Goal: Communication & Community: Answer question/provide support

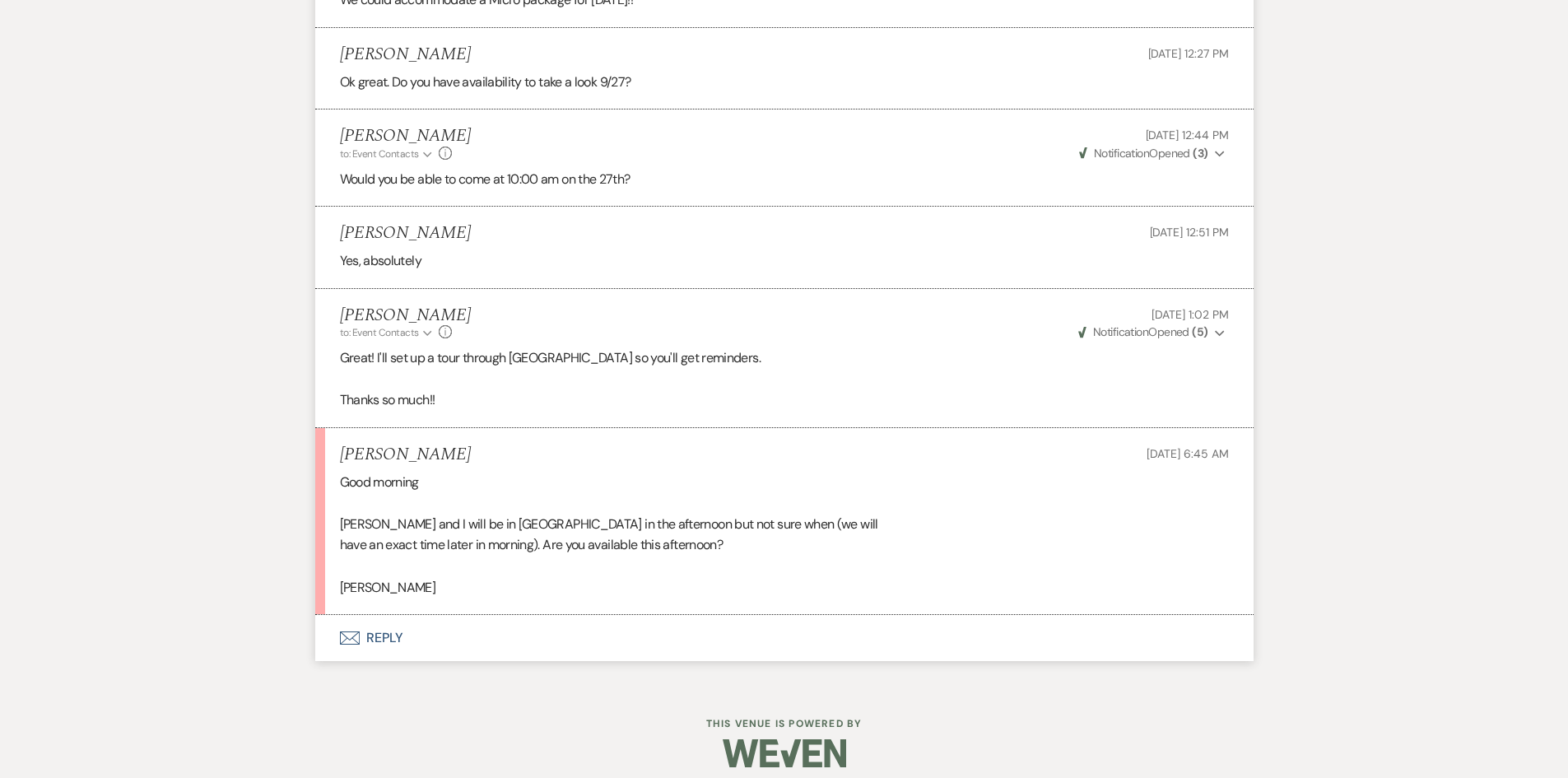
scroll to position [1898, 0]
click at [378, 636] on button "Envelope Reply" at bounding box center [784, 636] width 938 height 46
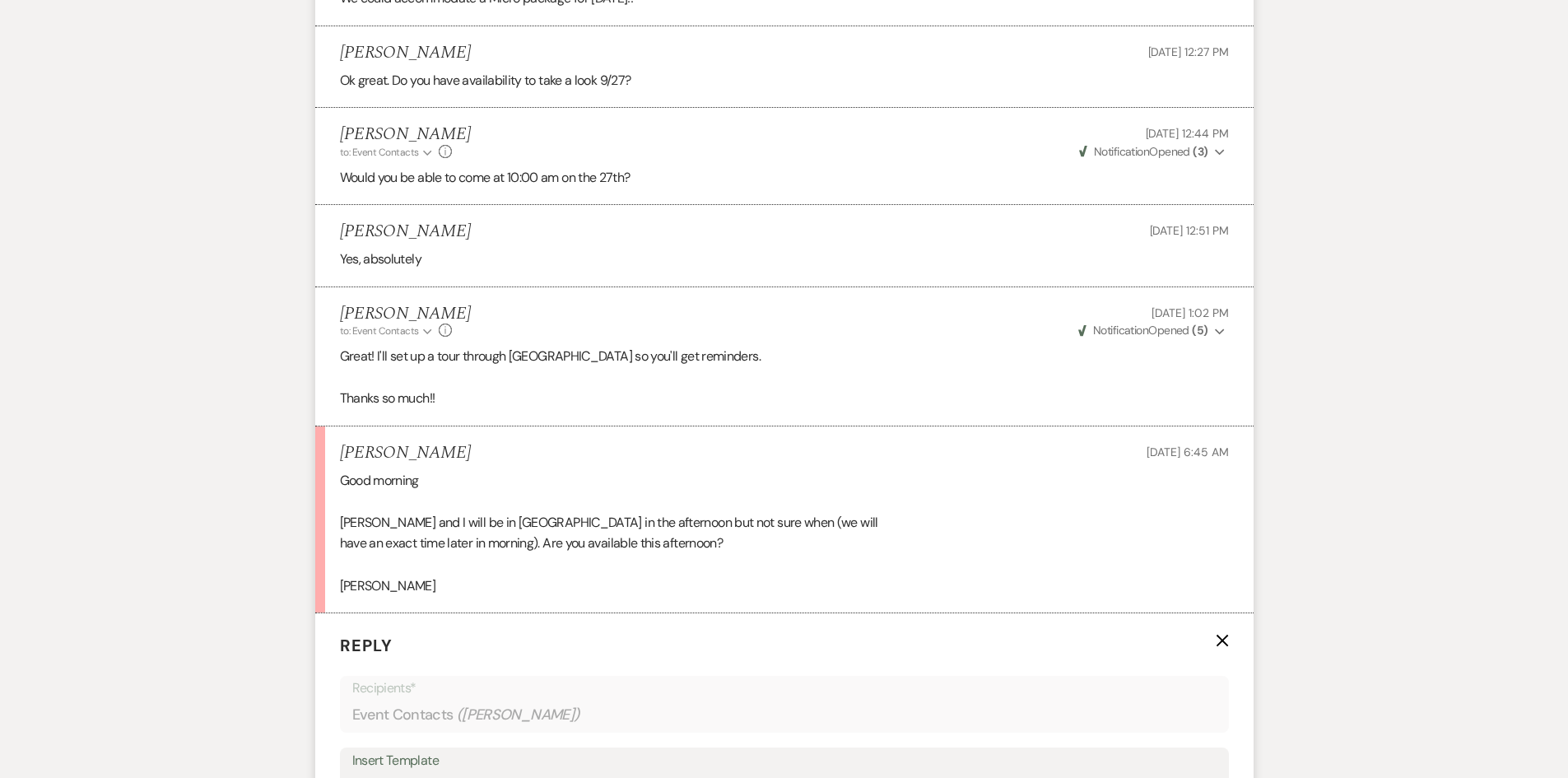
scroll to position [2228, 0]
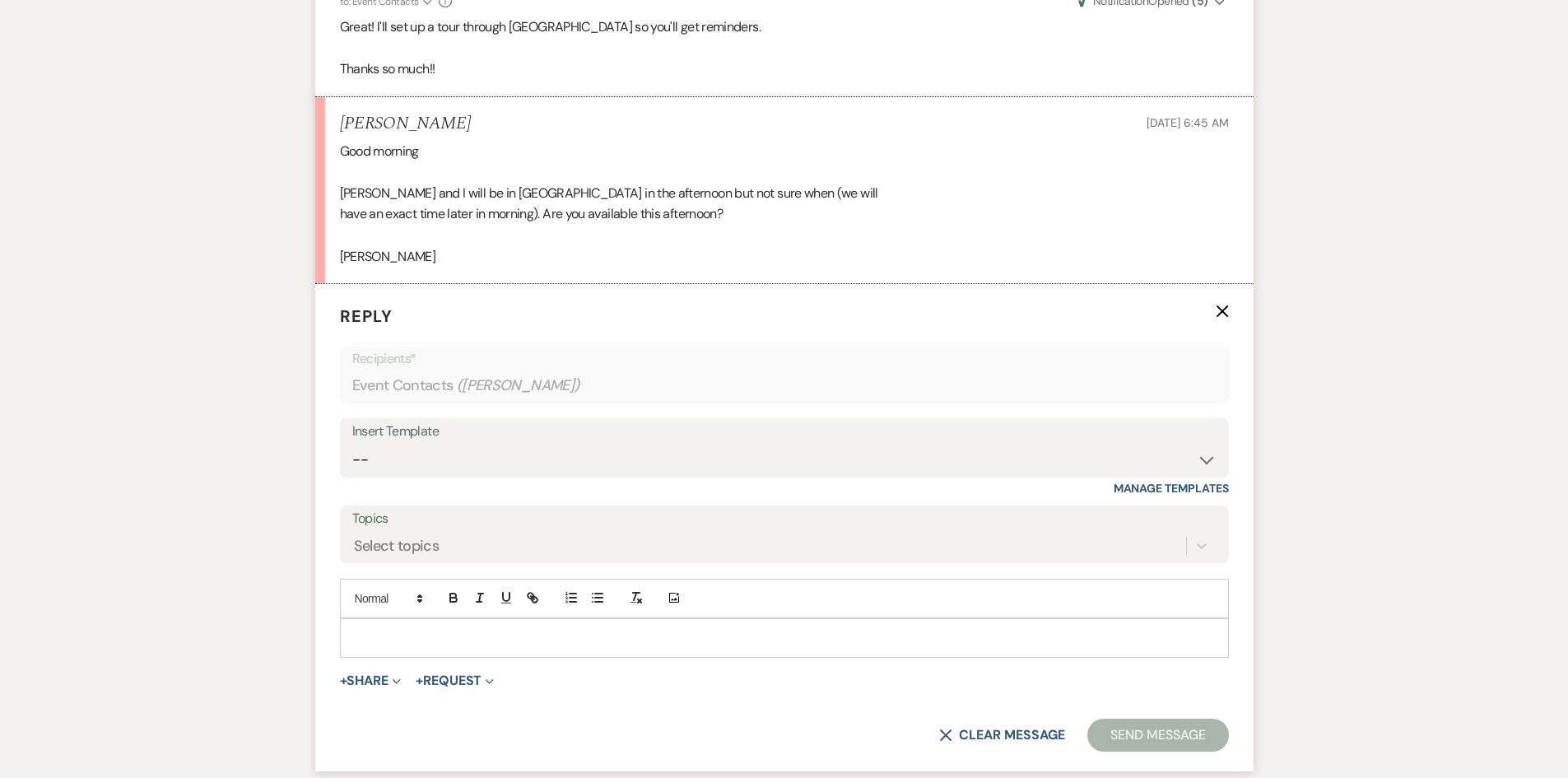
click at [383, 617] on div "Add Photo" at bounding box center [784, 599] width 888 height 40
click at [378, 627] on div at bounding box center [784, 637] width 887 height 38
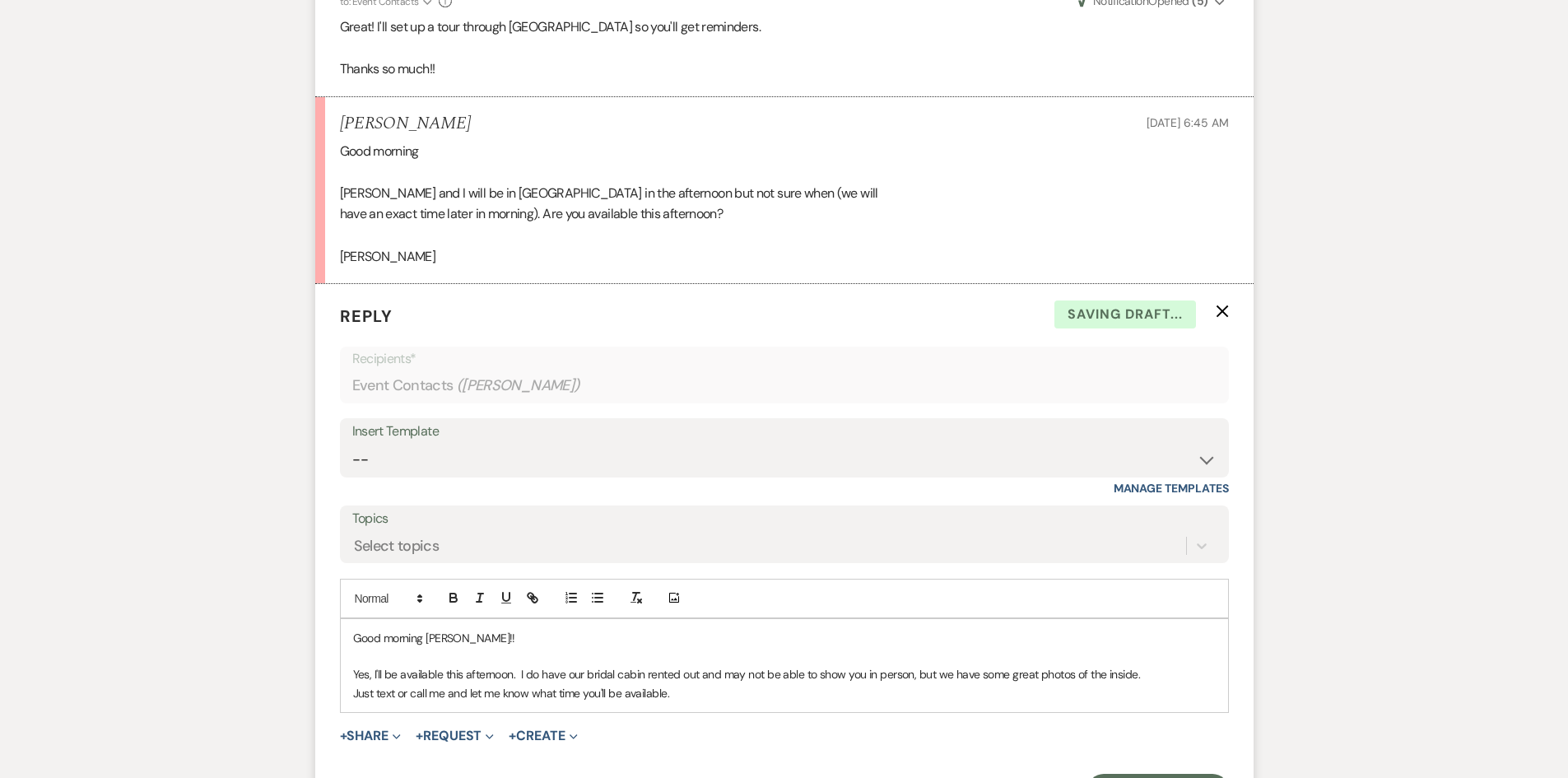
click at [694, 687] on p "Just text or call me and let me know what time you'll be available." at bounding box center [784, 693] width 862 height 18
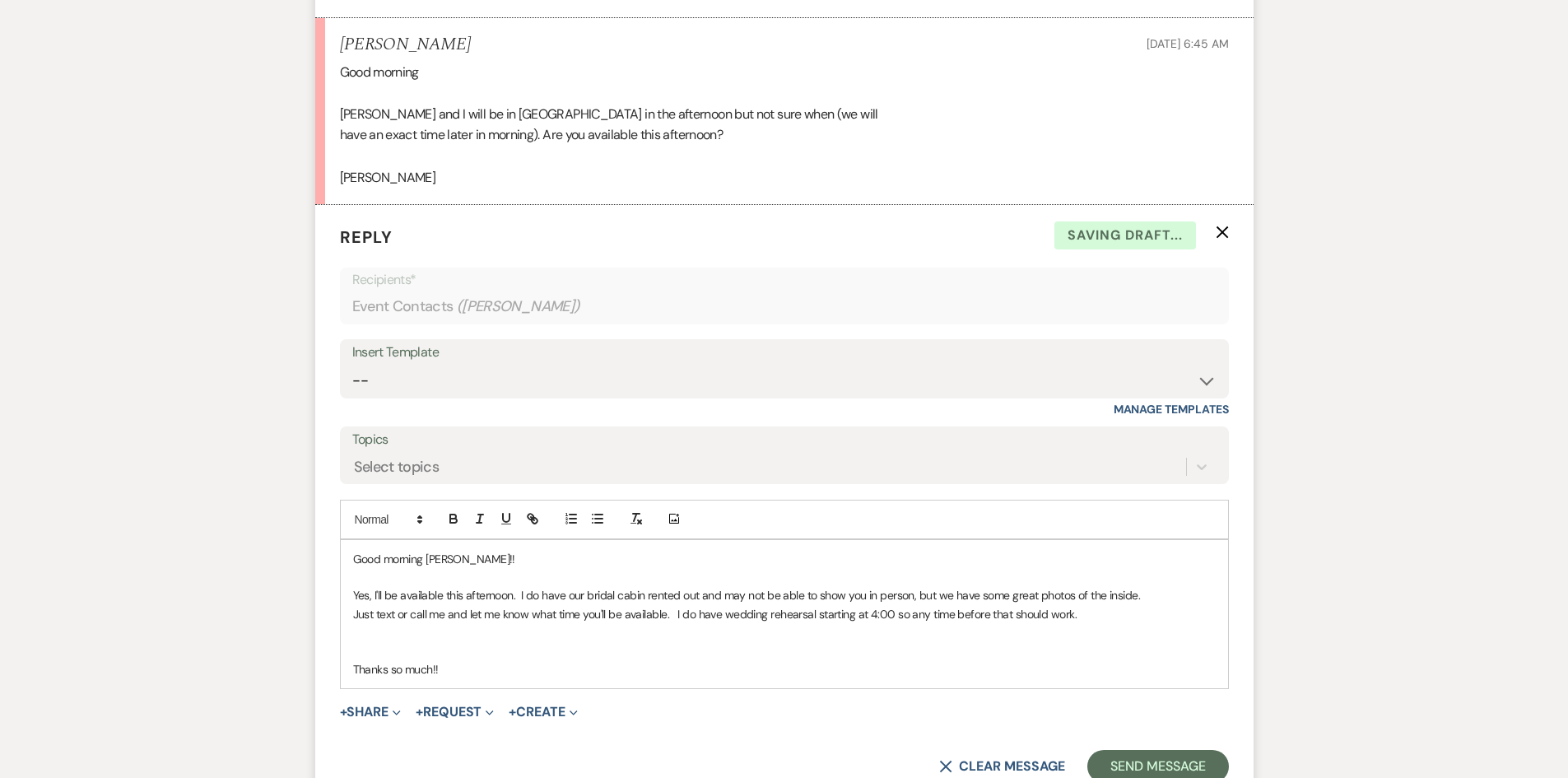
scroll to position [2393, 0]
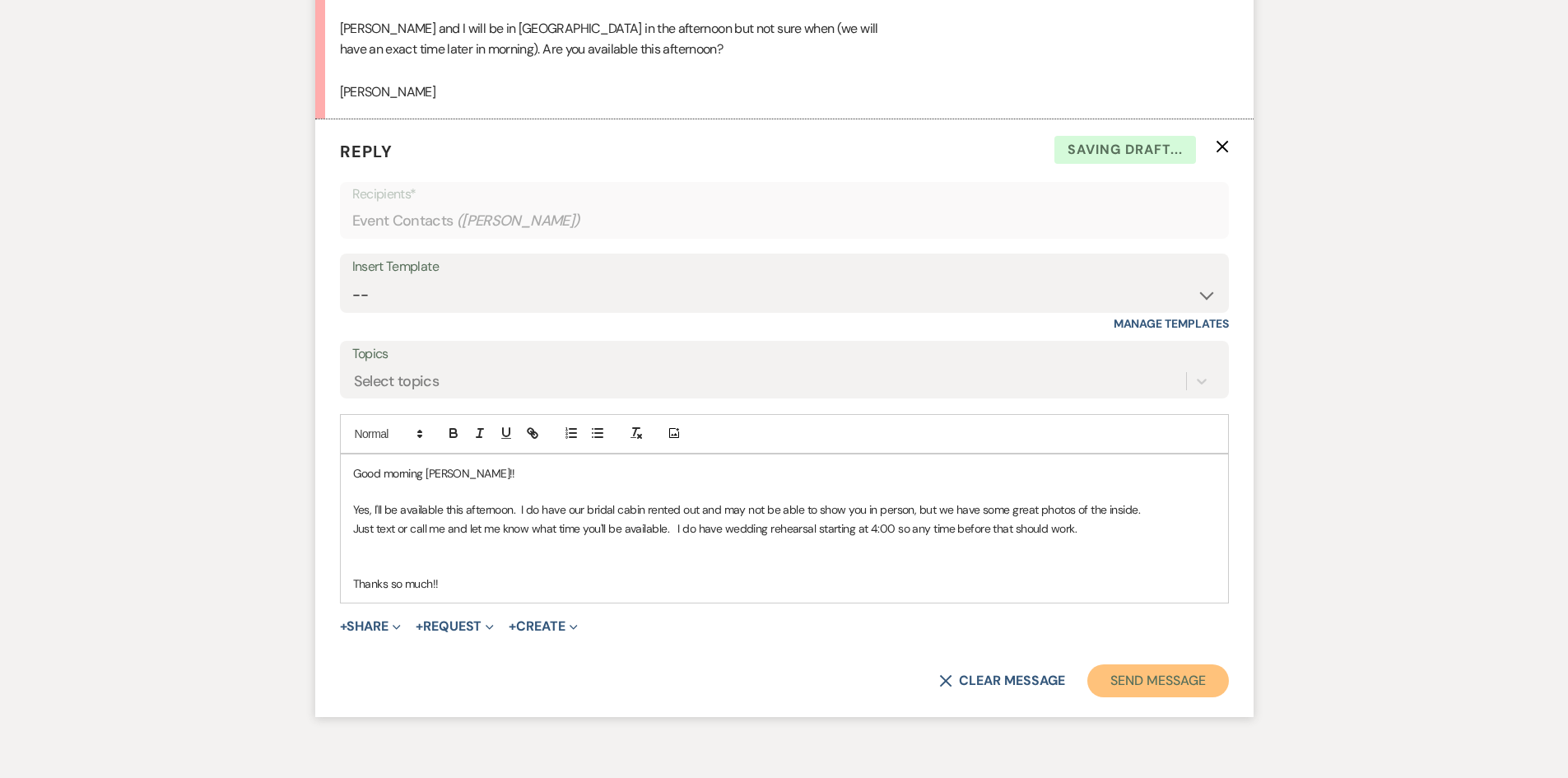
click at [1163, 668] on button "Send Message" at bounding box center [1157, 681] width 141 height 33
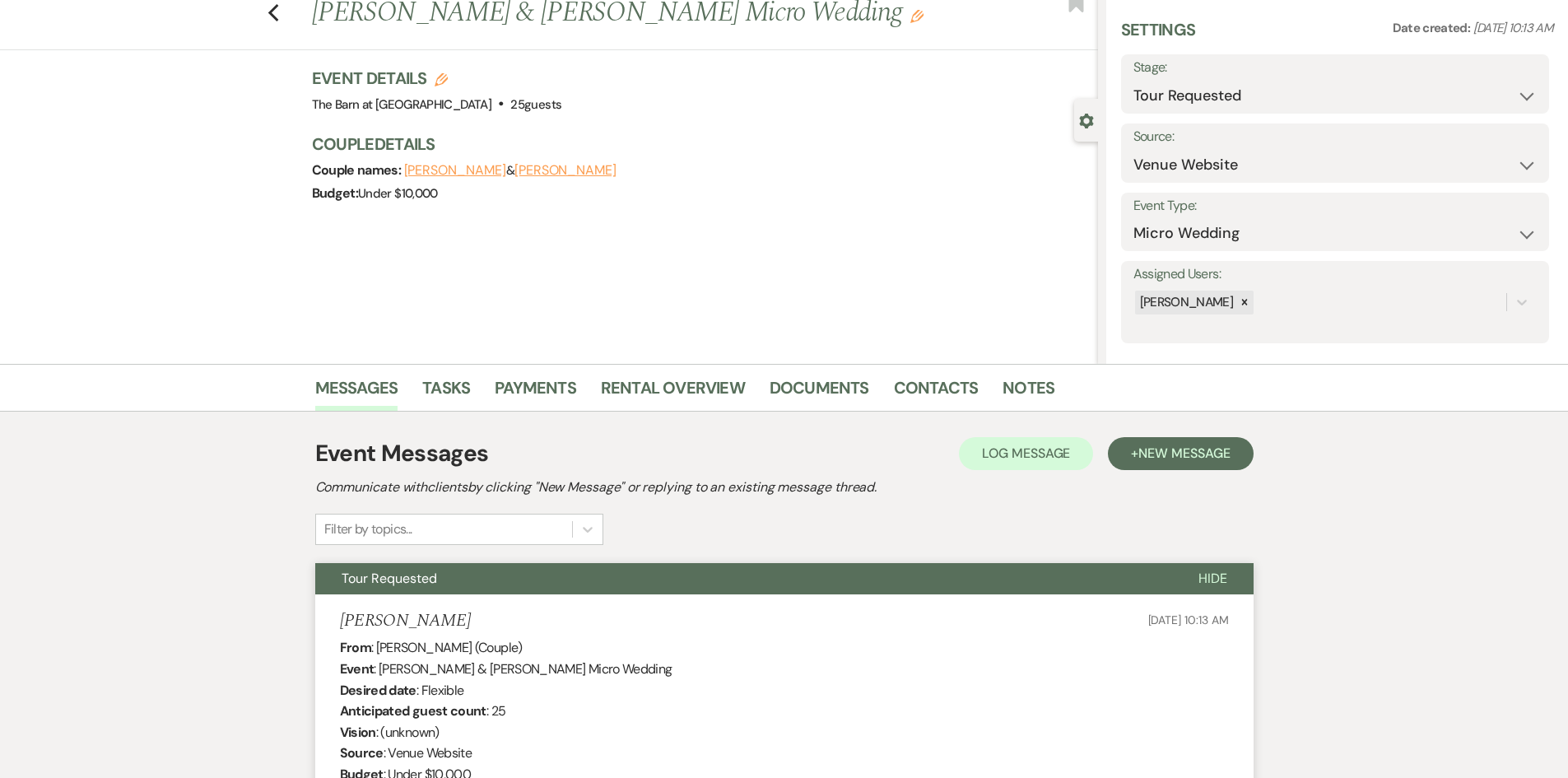
scroll to position [0, 0]
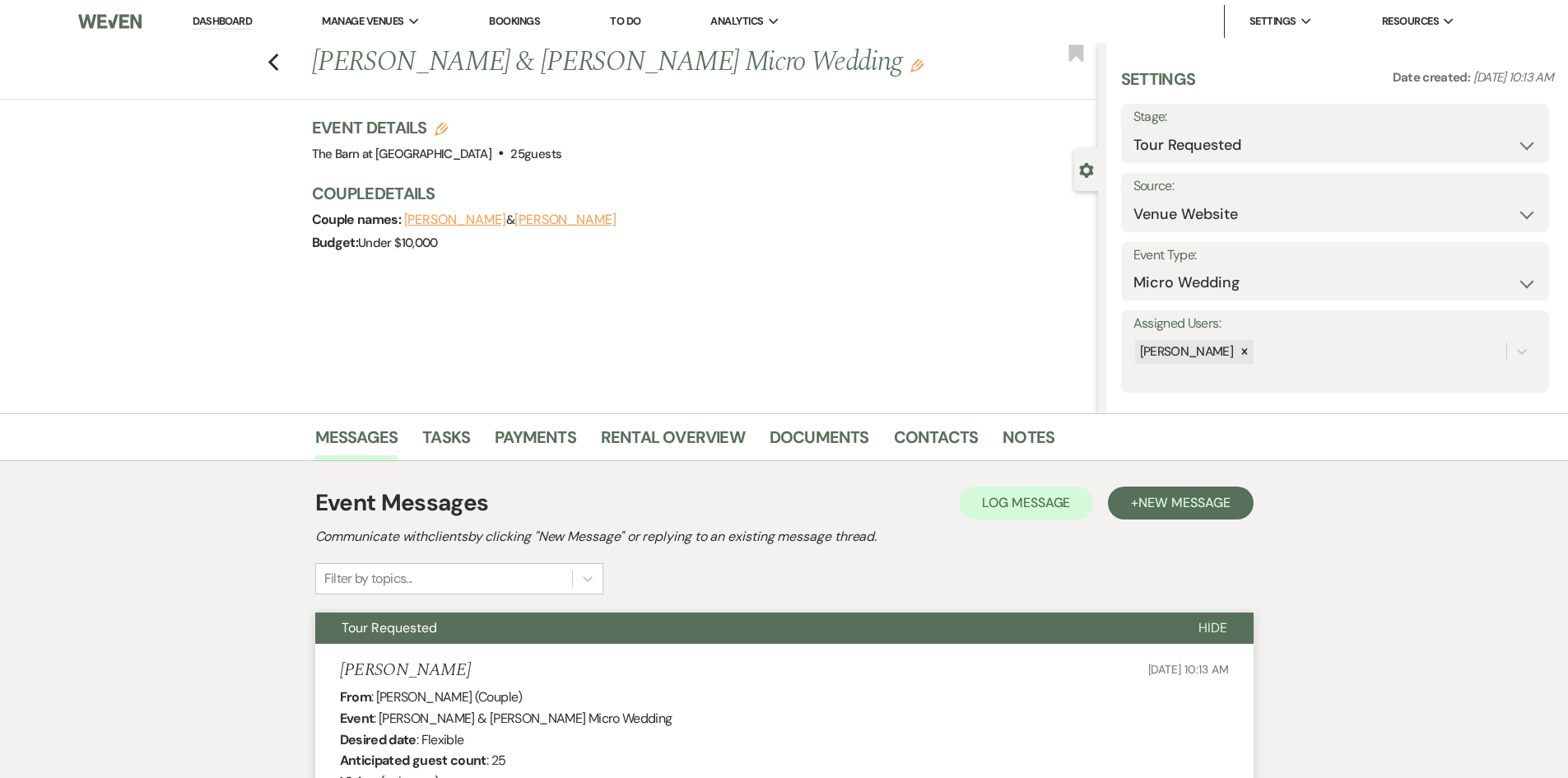
click at [292, 66] on div "Previous [PERSON_NAME] & [PERSON_NAME] Micro Wedding Edit Bookmark" at bounding box center [544, 72] width 1106 height 57
click at [275, 63] on use "button" at bounding box center [273, 62] width 10 height 18
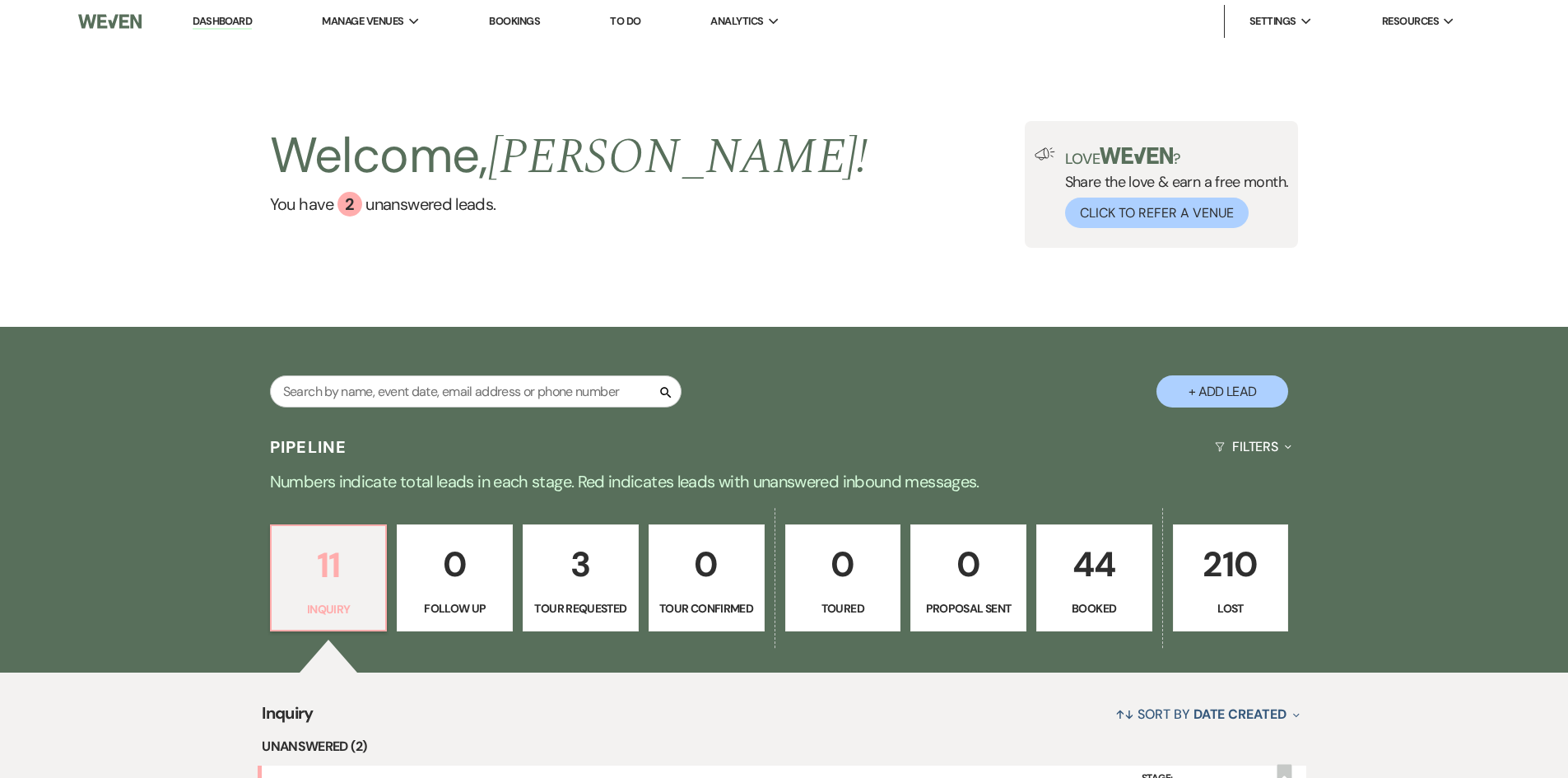
click at [348, 555] on p "11" at bounding box center [329, 565] width 95 height 55
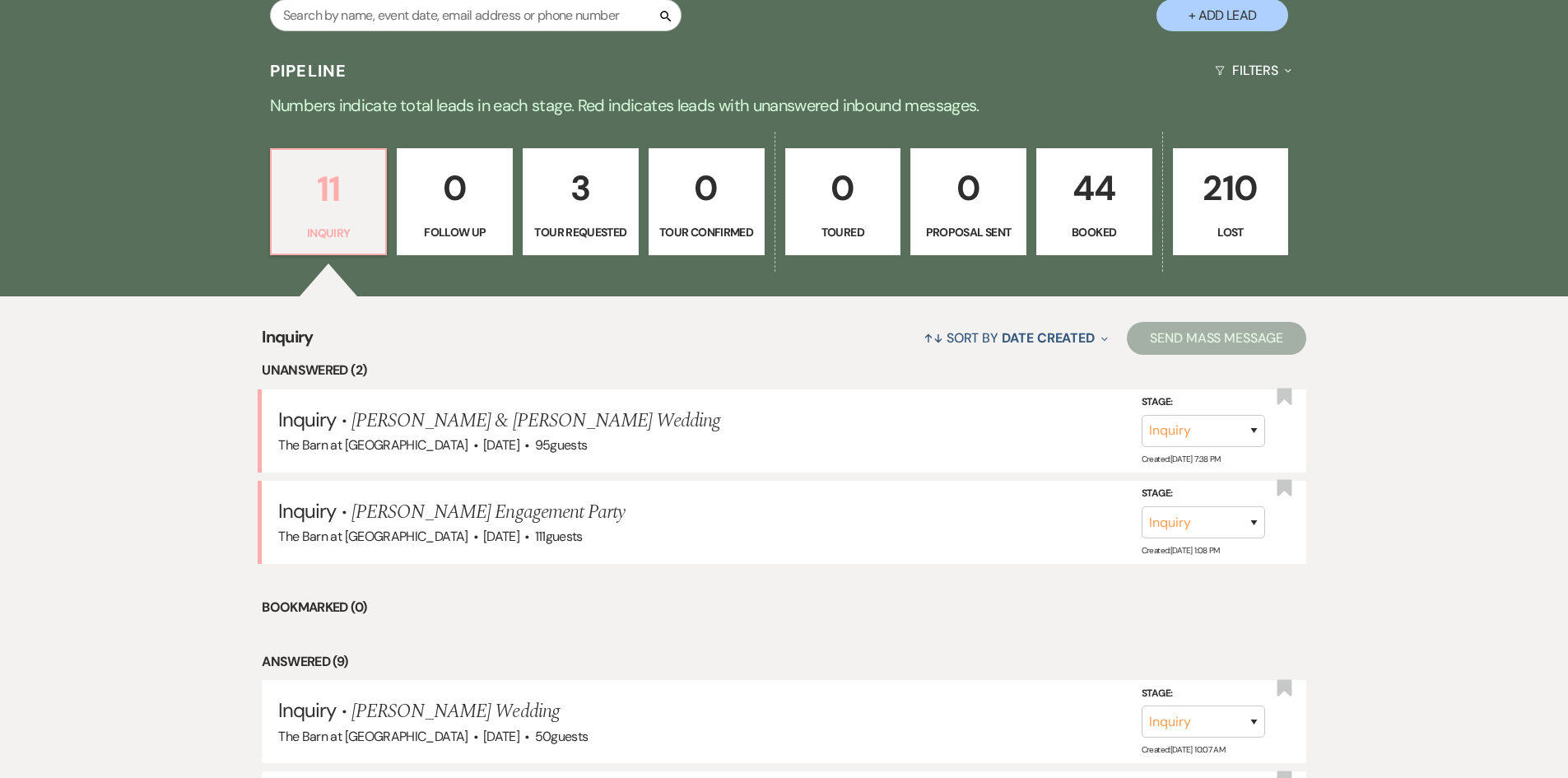
scroll to position [411, 0]
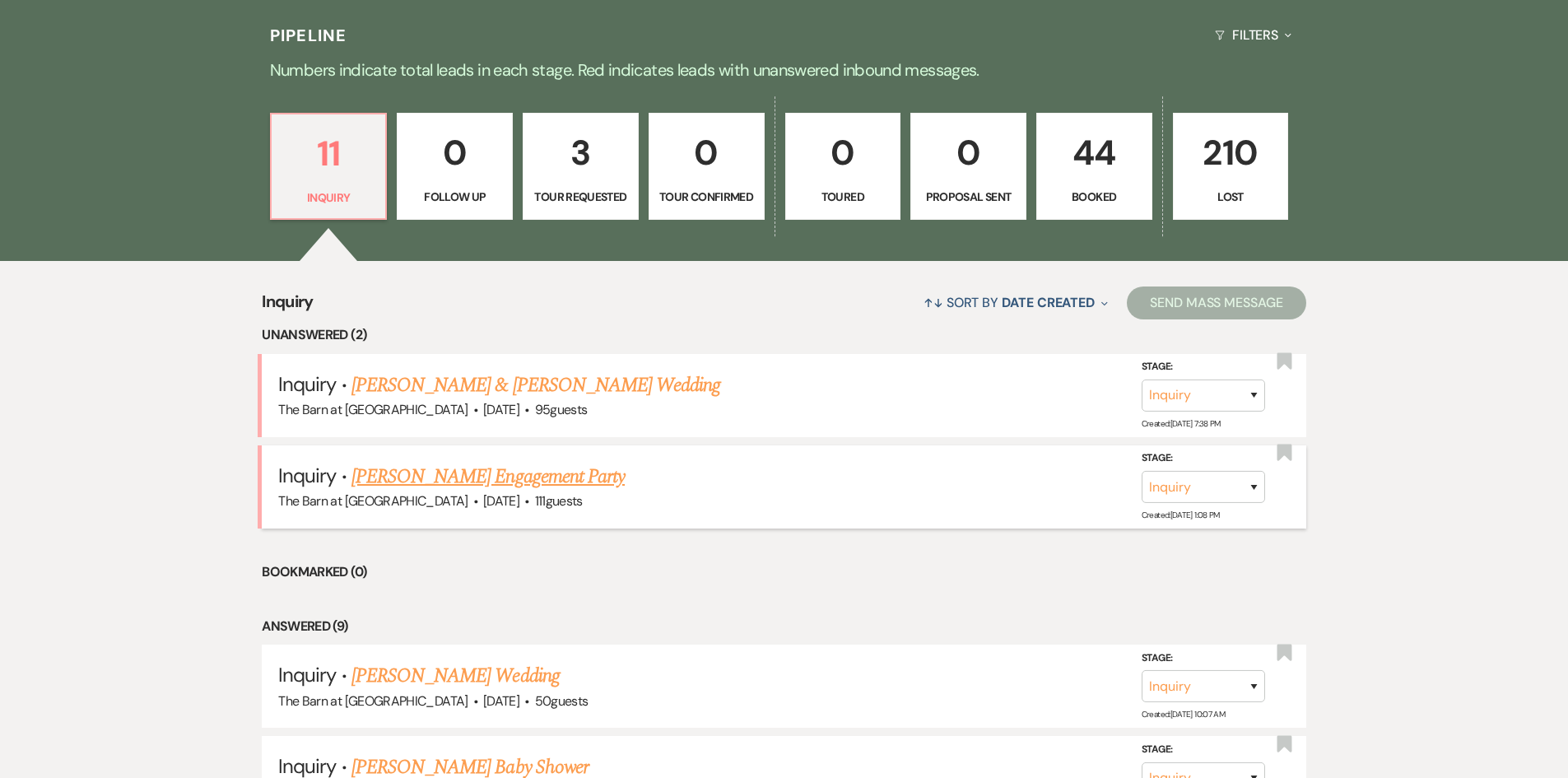
click at [416, 476] on link "[PERSON_NAME] Engagement Party" at bounding box center [487, 476] width 273 height 29
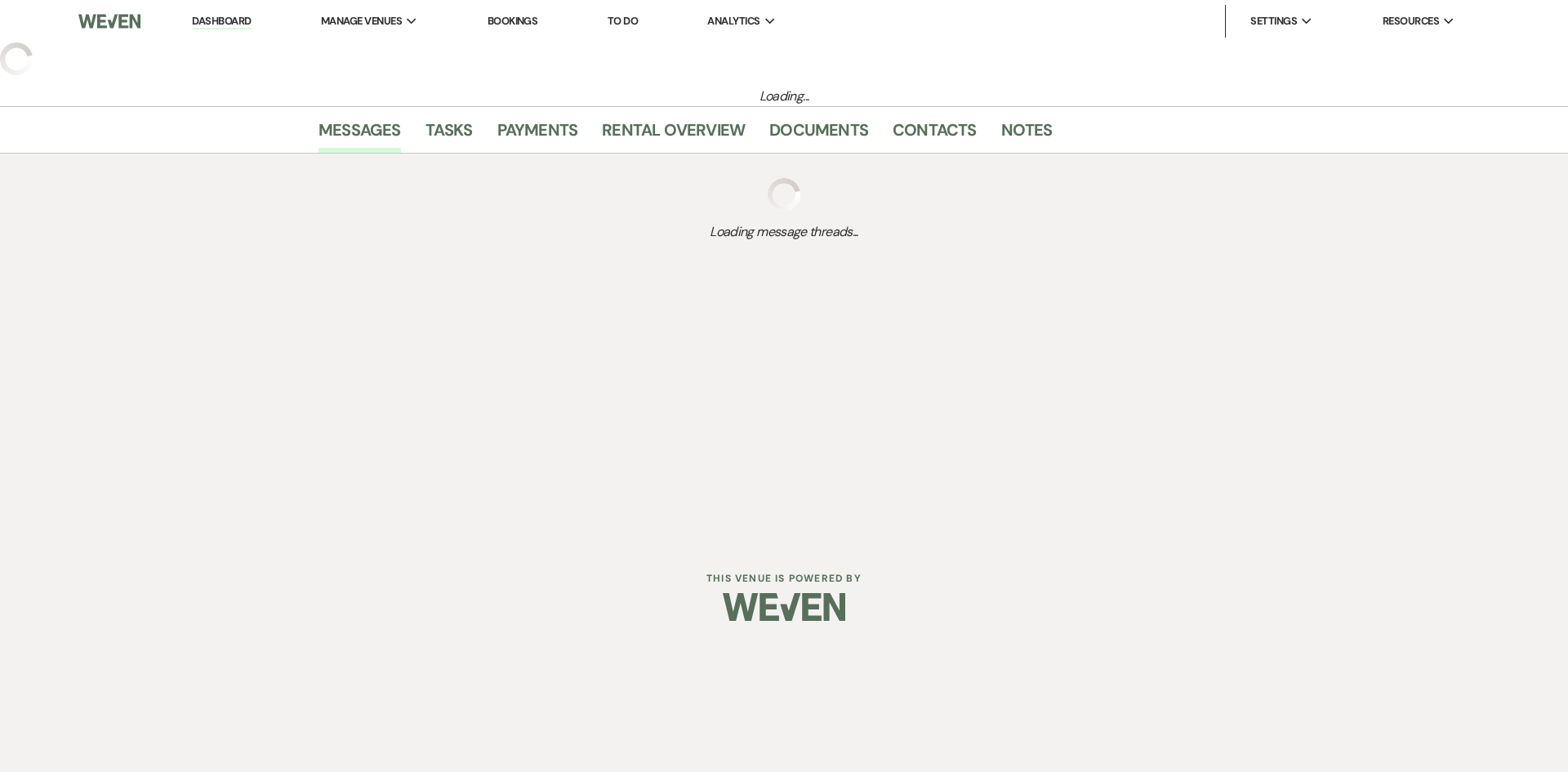
select select "5"
select select "10"
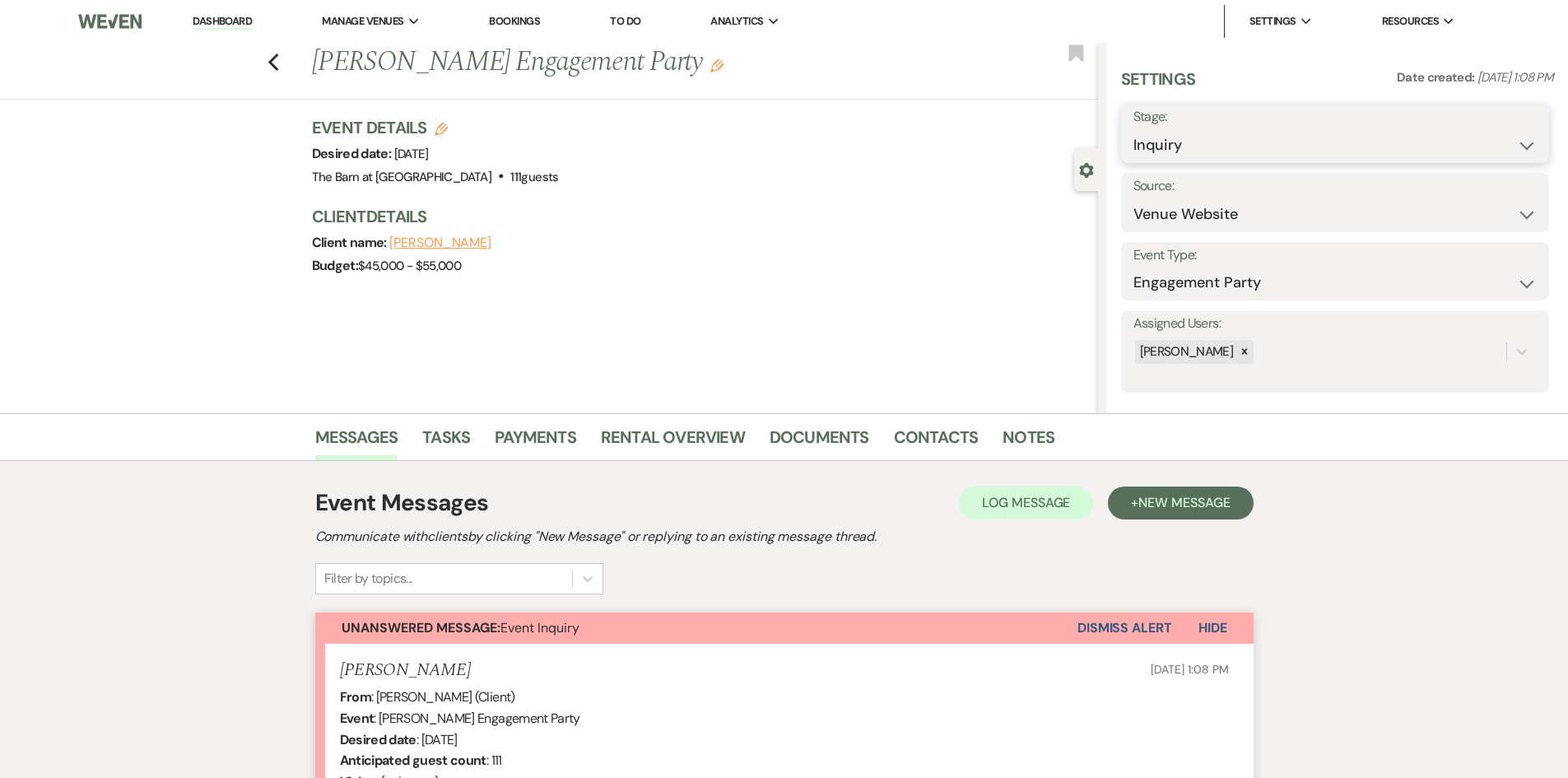
click at [1181, 155] on select "Inquiry Follow Up Tour Requested Tour Confirmed Toured Proposal Sent Booked Lost" at bounding box center [1334, 145] width 403 height 32
select select "8"
click at [1133, 129] on select "Inquiry Follow Up Tour Requested Tour Confirmed Toured Proposal Sent Booked Lost" at bounding box center [1334, 145] width 403 height 32
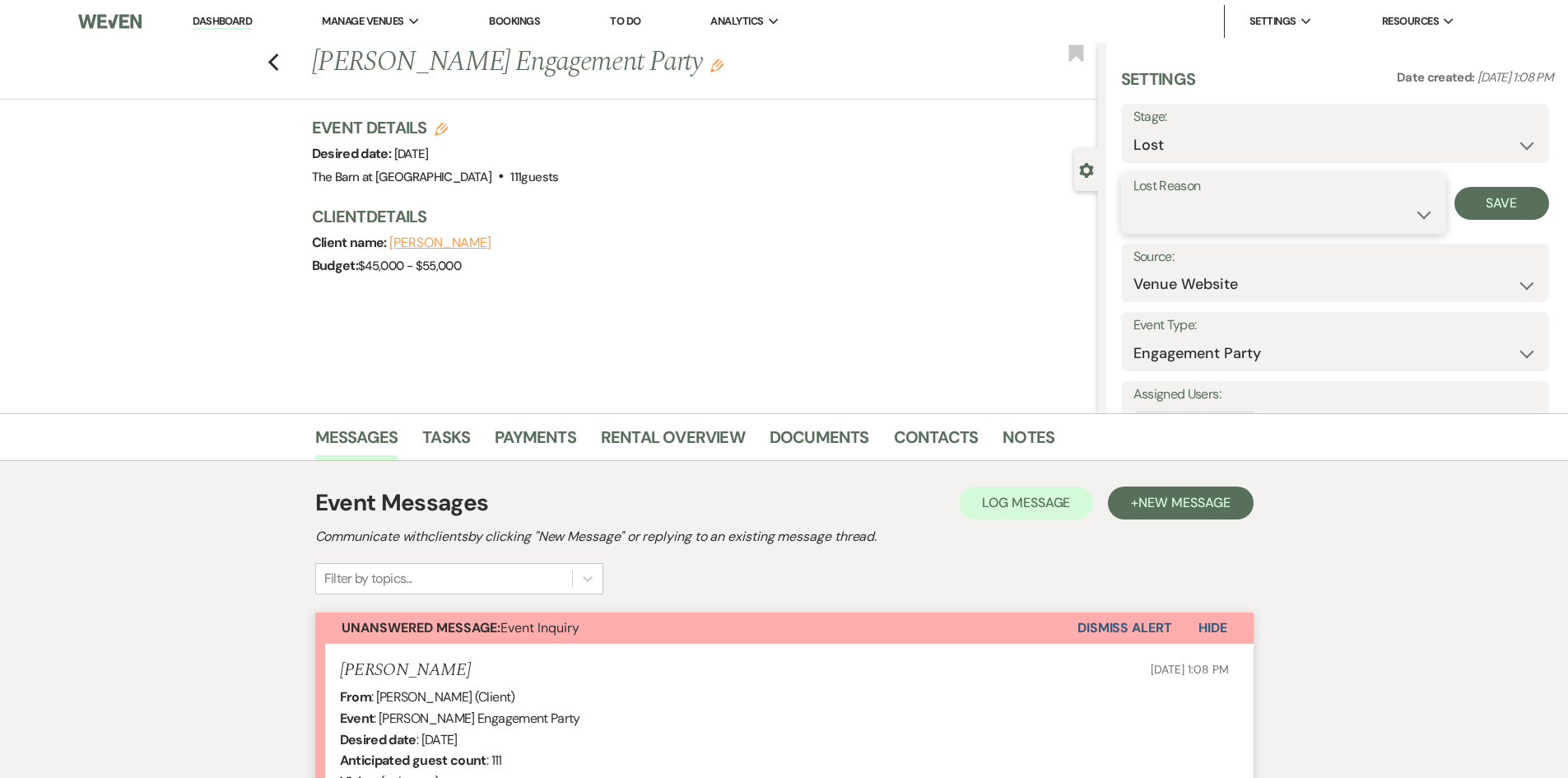
click at [1158, 205] on select "Booked Elsewhere Budget Date Unavailable No Response Not a Good Match Capacity …" at bounding box center [1283, 214] width 300 height 32
select select "3"
click at [1133, 198] on select "Booked Elsewhere Budget Date Unavailable No Response Not a Good Match Capacity …" at bounding box center [1283, 214] width 300 height 32
click at [1505, 191] on button "Save" at bounding box center [1502, 204] width 95 height 33
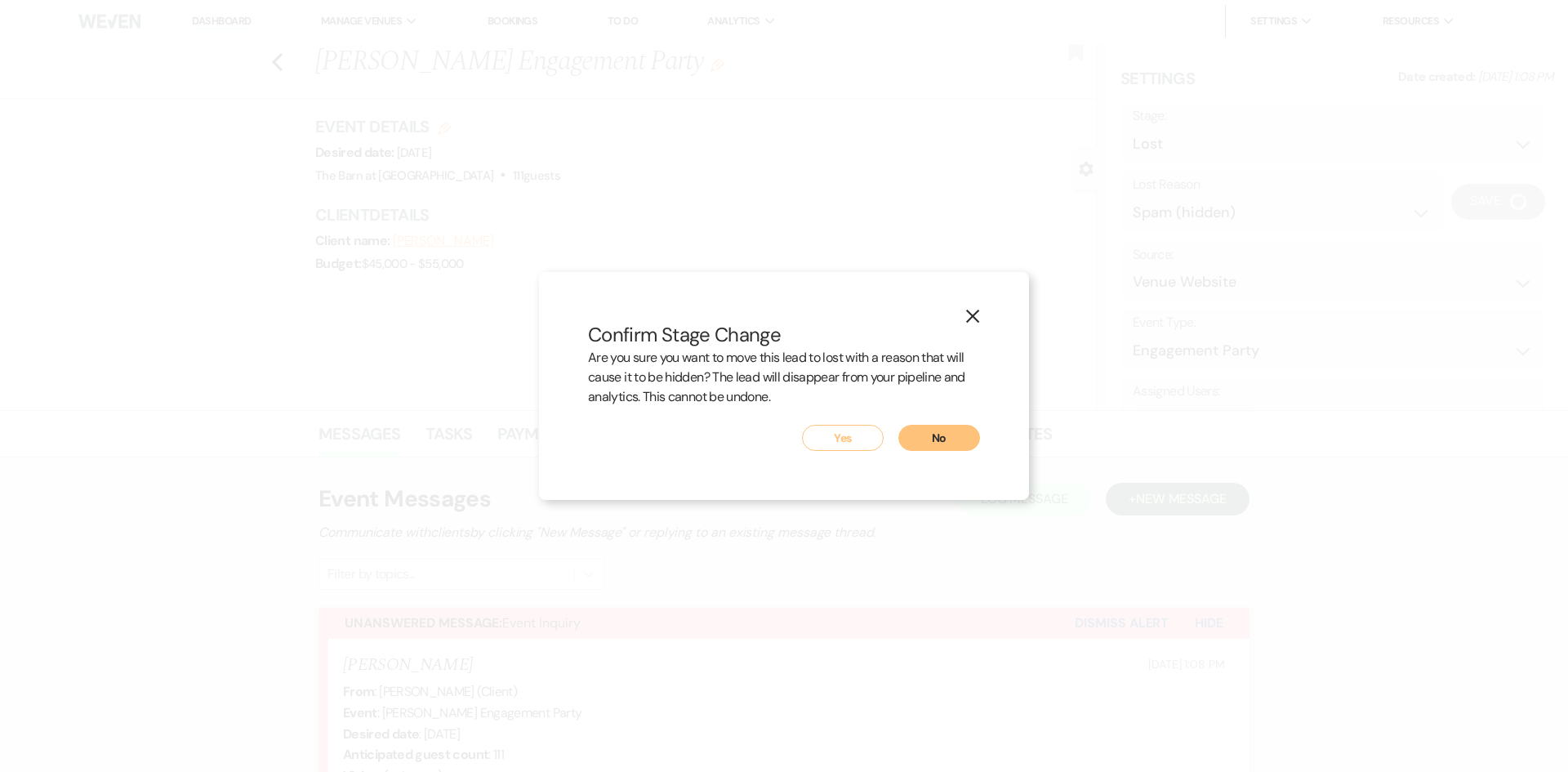
click at [848, 431] on button "Yes" at bounding box center [842, 437] width 81 height 27
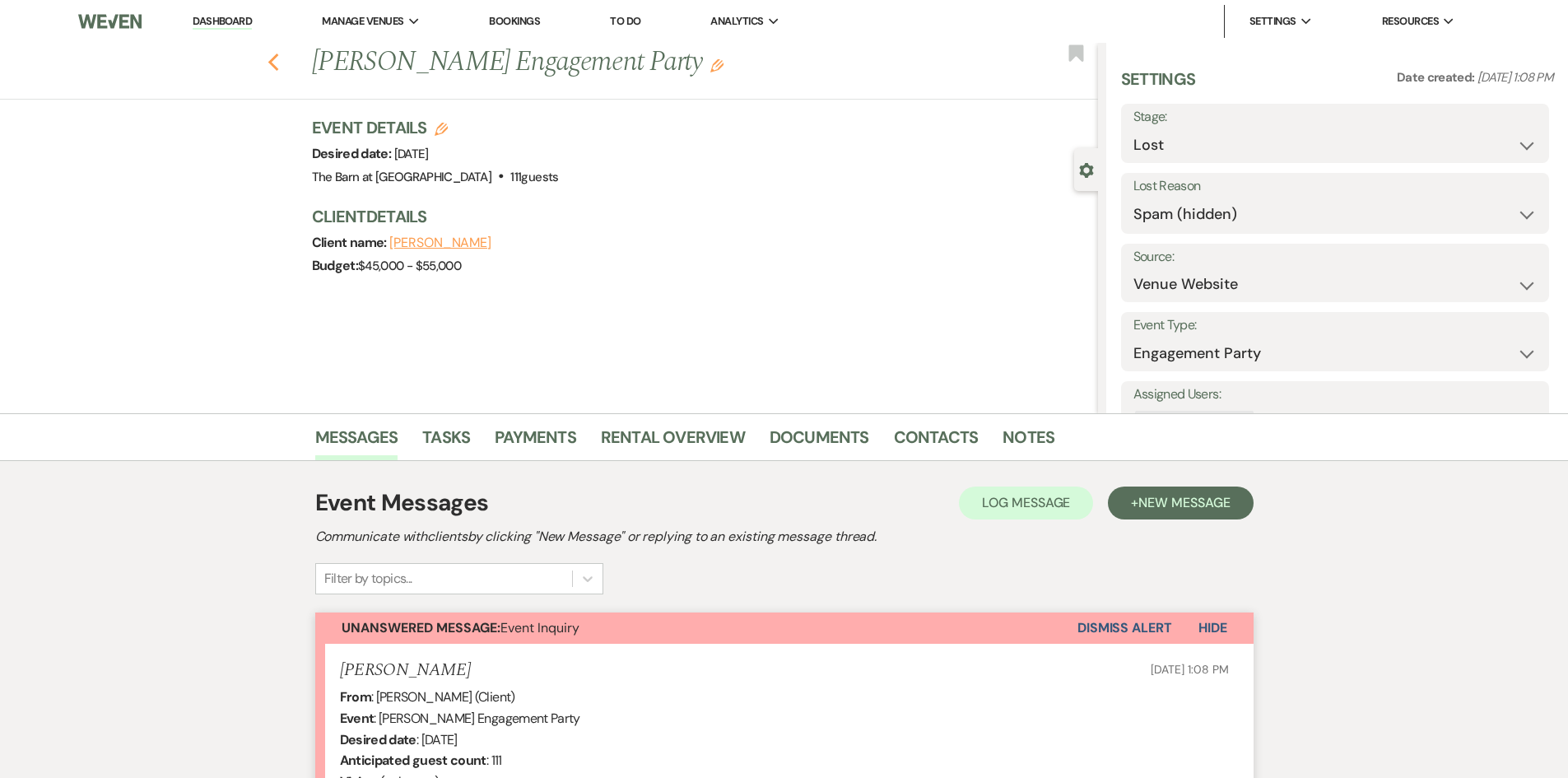
click at [279, 64] on icon "Previous" at bounding box center [273, 62] width 12 height 20
select select "8"
select select "3"
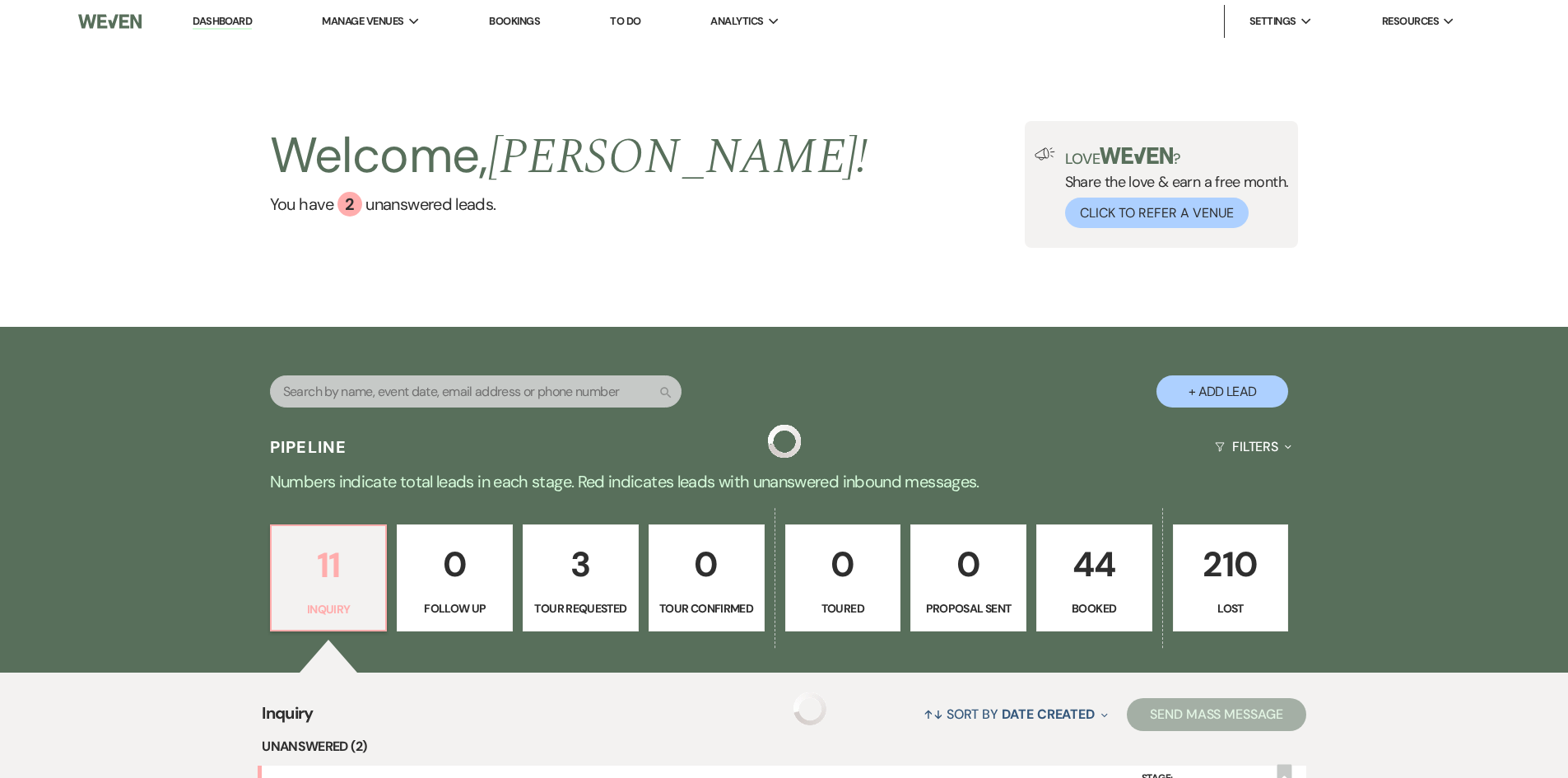
click at [349, 562] on p "11" at bounding box center [329, 565] width 95 height 55
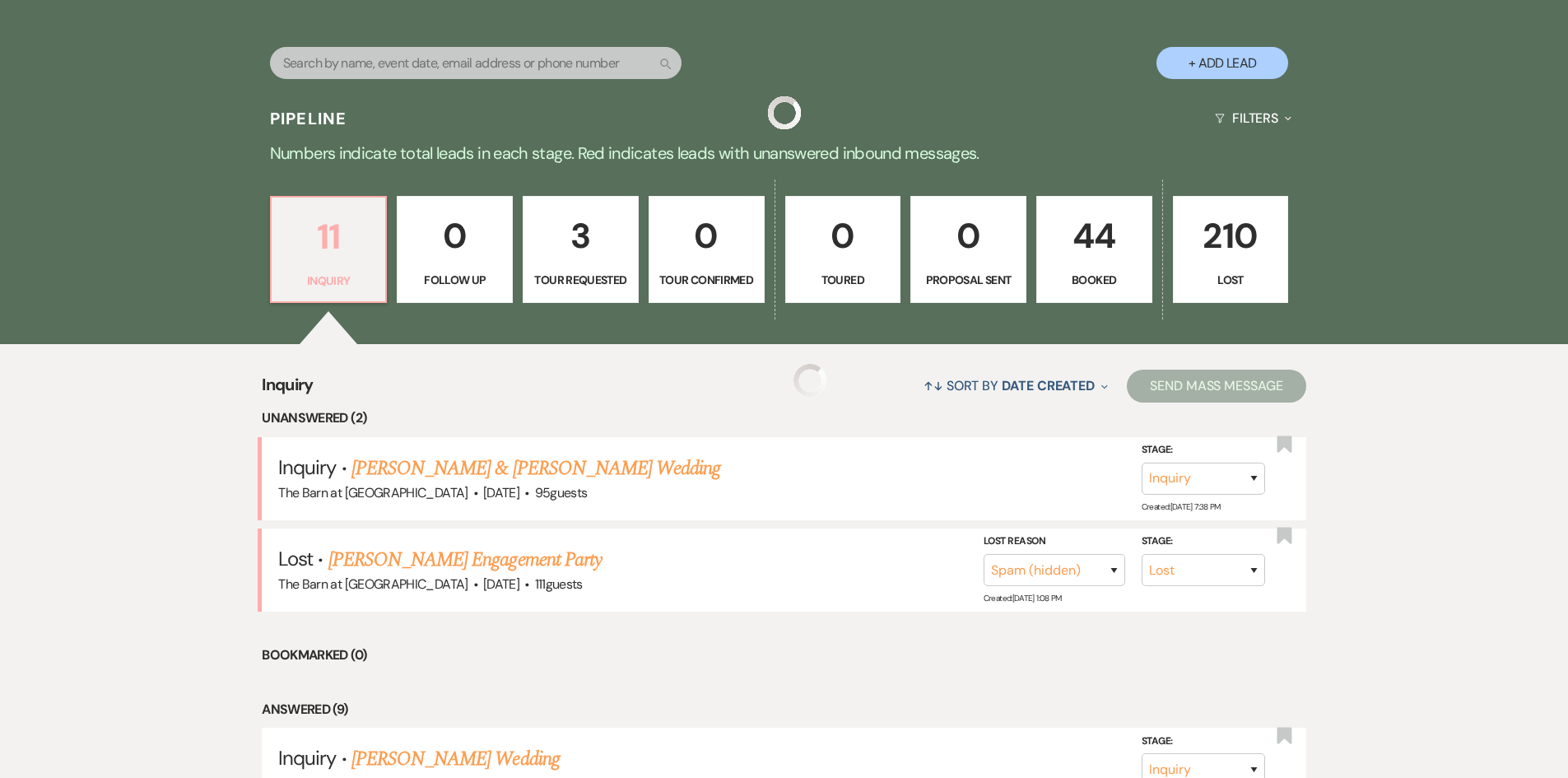
scroll to position [329, 0]
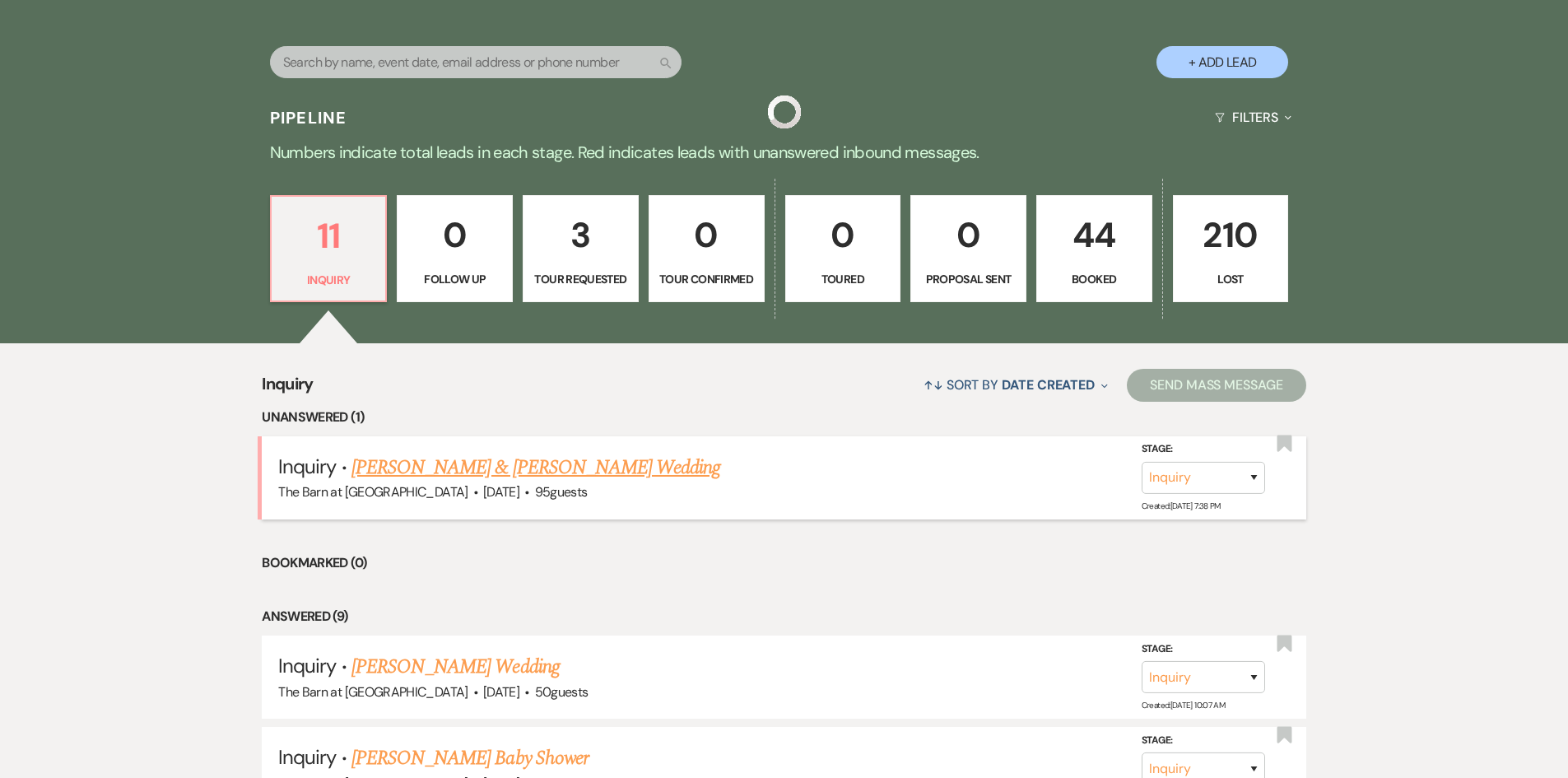
click at [489, 462] on link "[PERSON_NAME] & [PERSON_NAME] Wedding" at bounding box center [535, 467] width 368 height 29
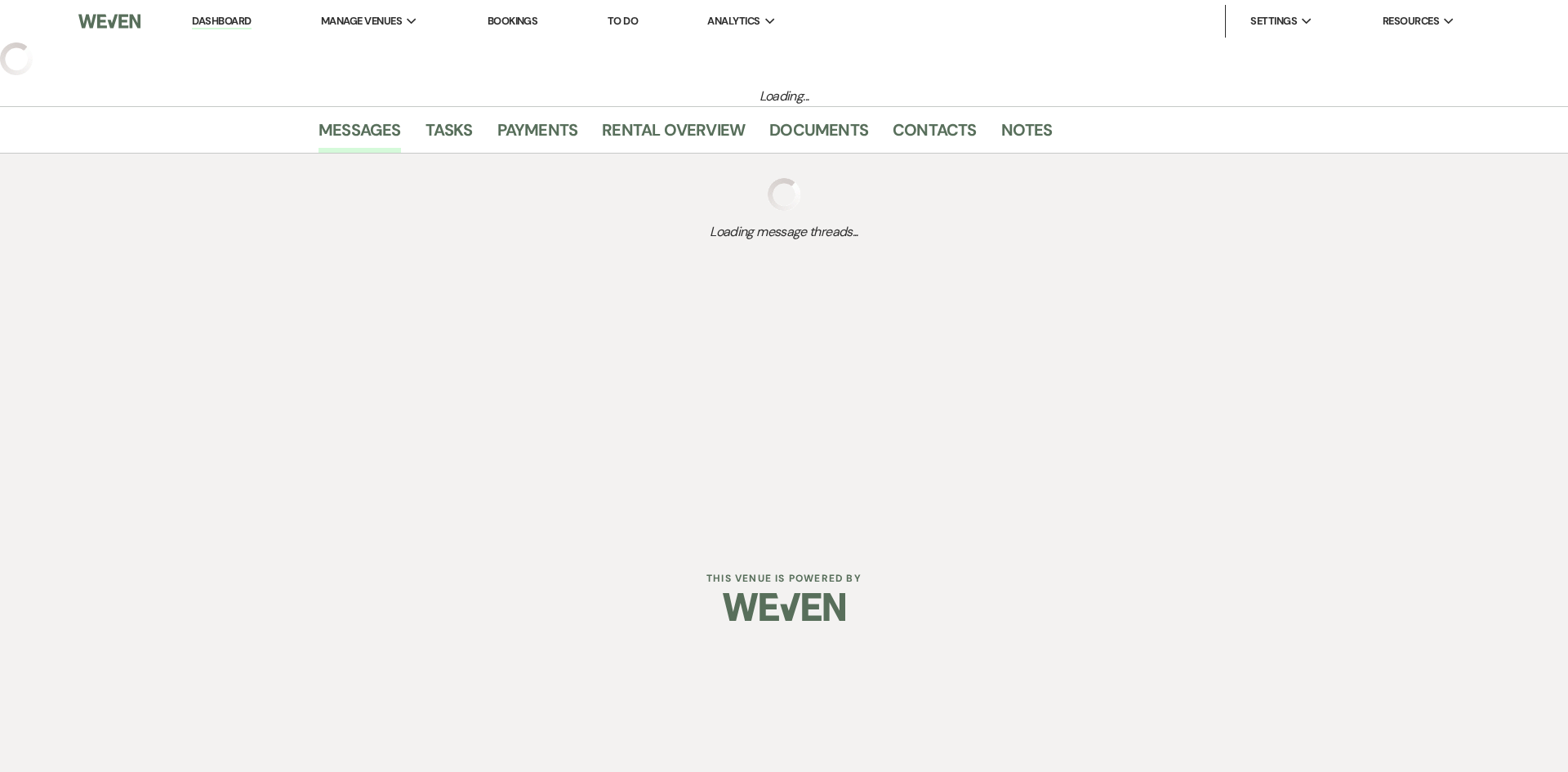
select select "5"
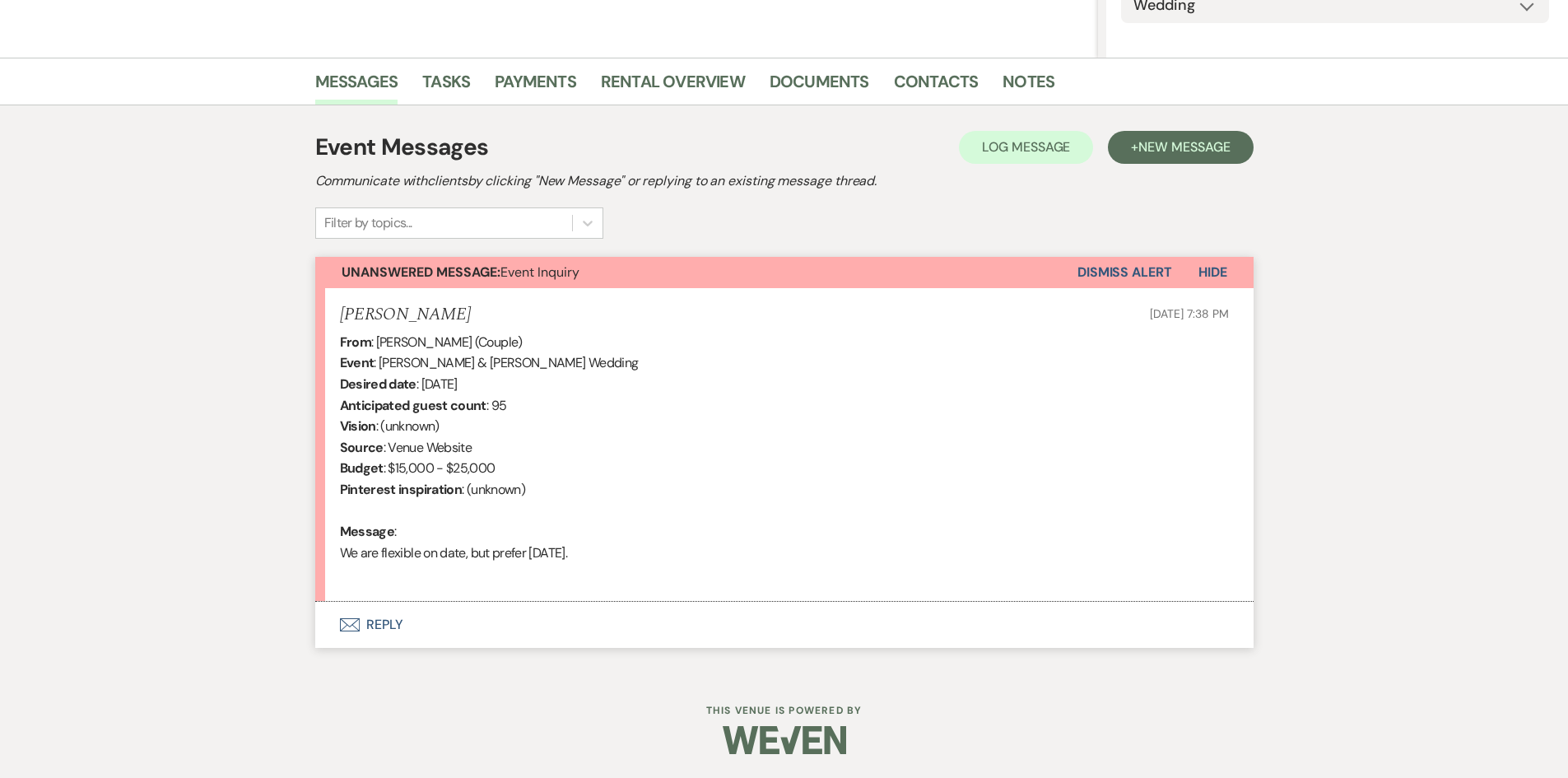
scroll to position [278, 0]
click at [364, 628] on button "Envelope Reply" at bounding box center [784, 623] width 938 height 46
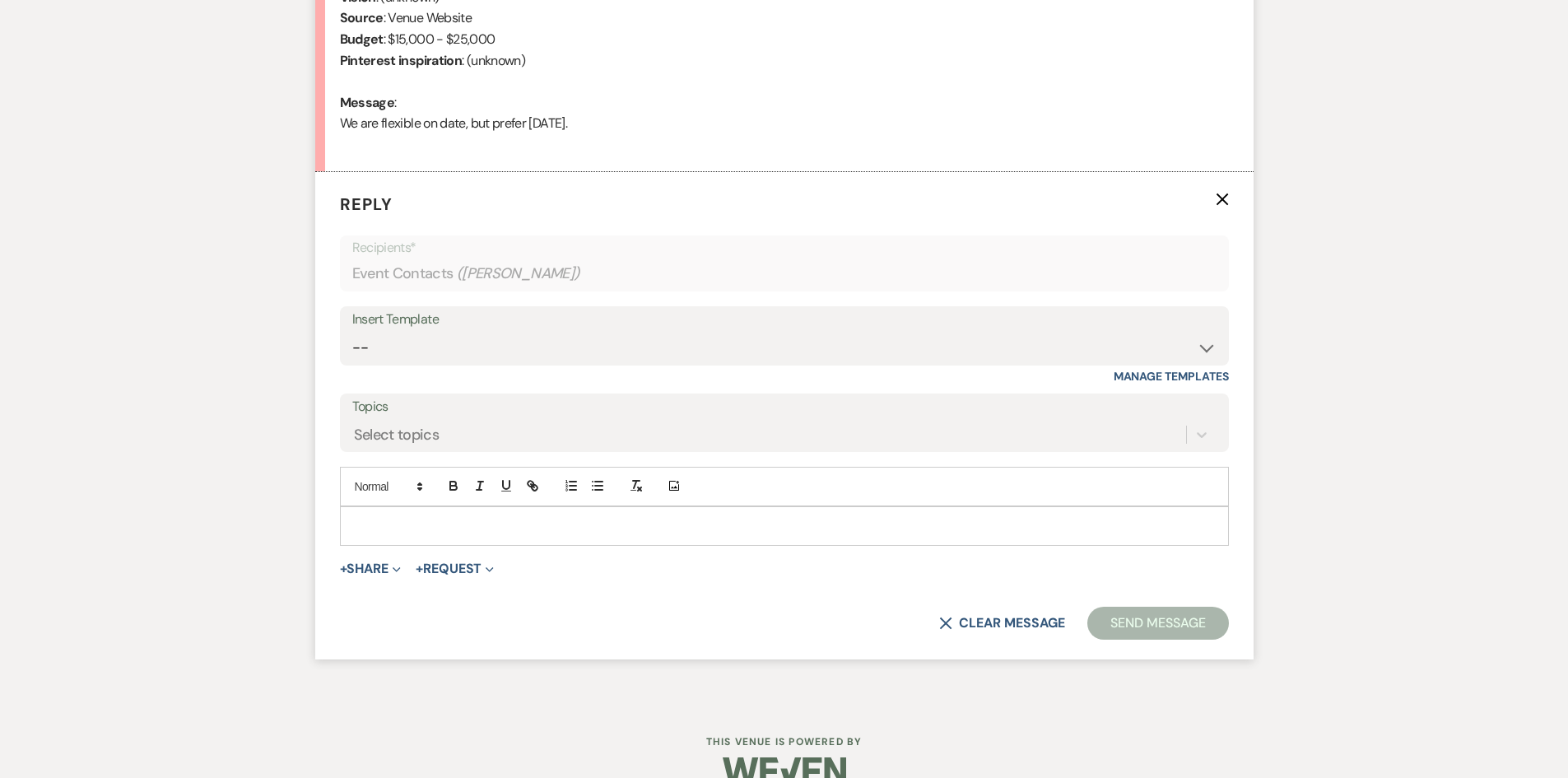
scroll to position [785, 0]
click at [348, 512] on div at bounding box center [784, 525] width 887 height 38
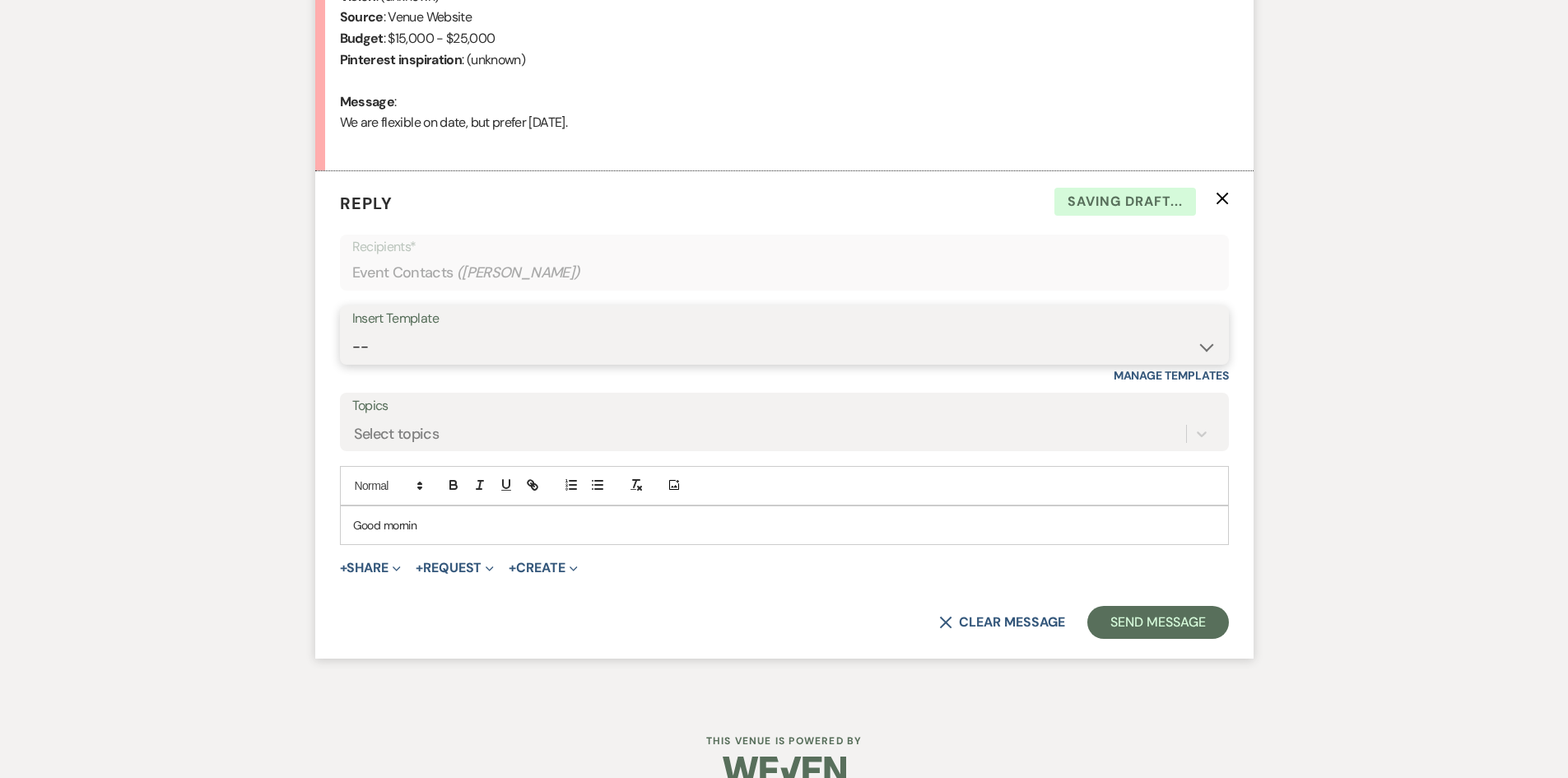
click at [420, 352] on select "-- Tour Request Response Follow Up Hourly rental initial reply Initial Wedding …" at bounding box center [784, 347] width 864 height 32
click at [216, 452] on div "Messages Tasks Payments Rental Overview Documents Contacts Notes Event Messages…" at bounding box center [784, 166] width 1568 height 1075
drag, startPoint x: 403, startPoint y: 529, endPoint x: 83, endPoint y: 526, distance: 320.0
click at [83, 526] on div "Messages Tasks Payments Rental Overview Documents Contacts Notes Event Messages…" at bounding box center [784, 166] width 1568 height 1075
drag, startPoint x: 432, startPoint y: 351, endPoint x: 468, endPoint y: 359, distance: 36.9
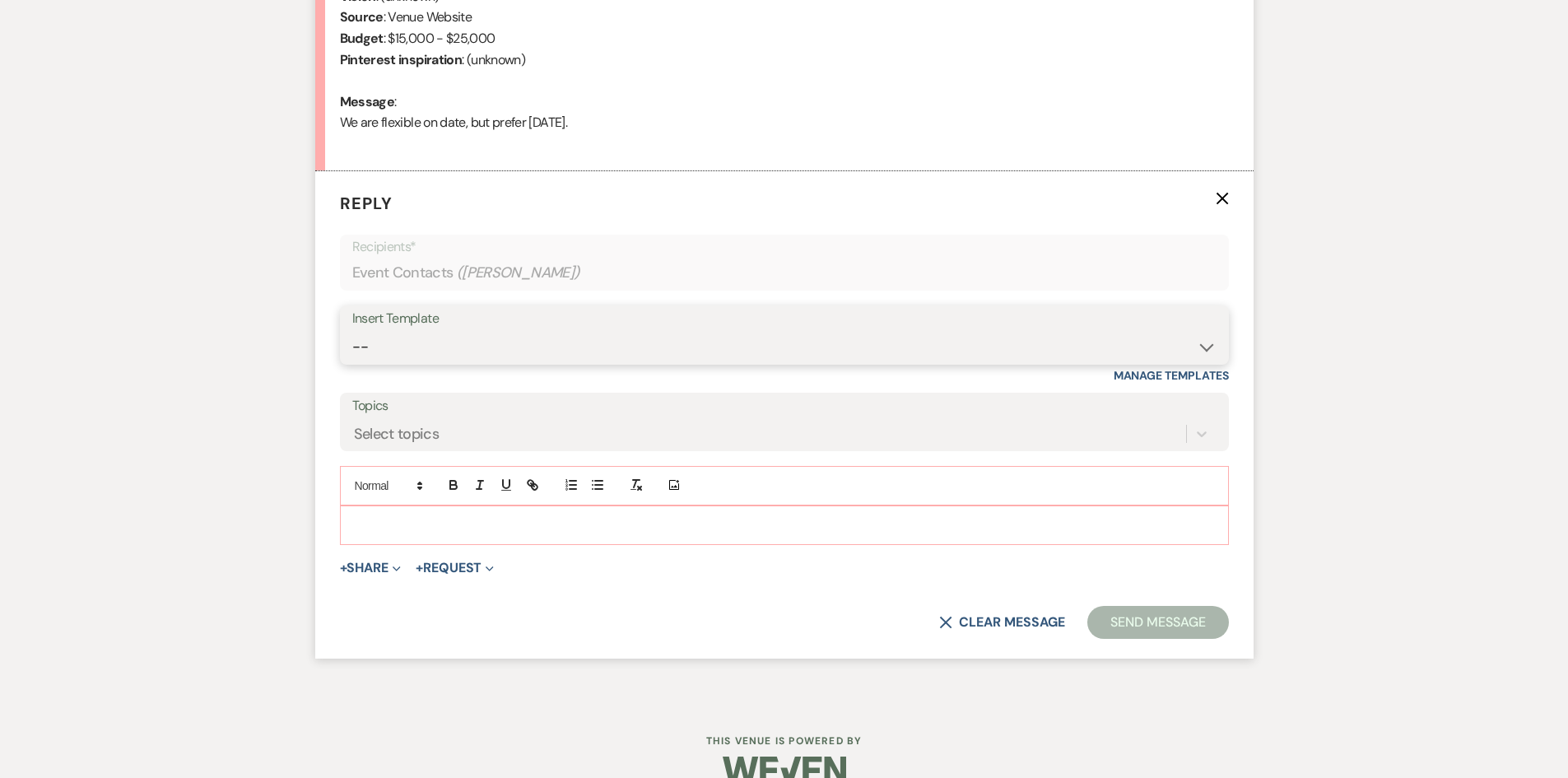
click at [435, 351] on select "-- Tour Request Response Follow Up Hourly rental initial reply Initial Wedding …" at bounding box center [784, 347] width 864 height 32
select select "3855"
click at [352, 331] on select "-- Tour Request Response Follow Up Hourly rental initial reply Initial Wedding …" at bounding box center [784, 347] width 864 height 32
click at [1230, 199] on form "Reply X Recipients* Event Contacts ( [PERSON_NAME] ) Insert Template -- Tour Re…" at bounding box center [784, 414] width 938 height 487
click at [1218, 201] on icon "X" at bounding box center [1221, 198] width 13 height 13
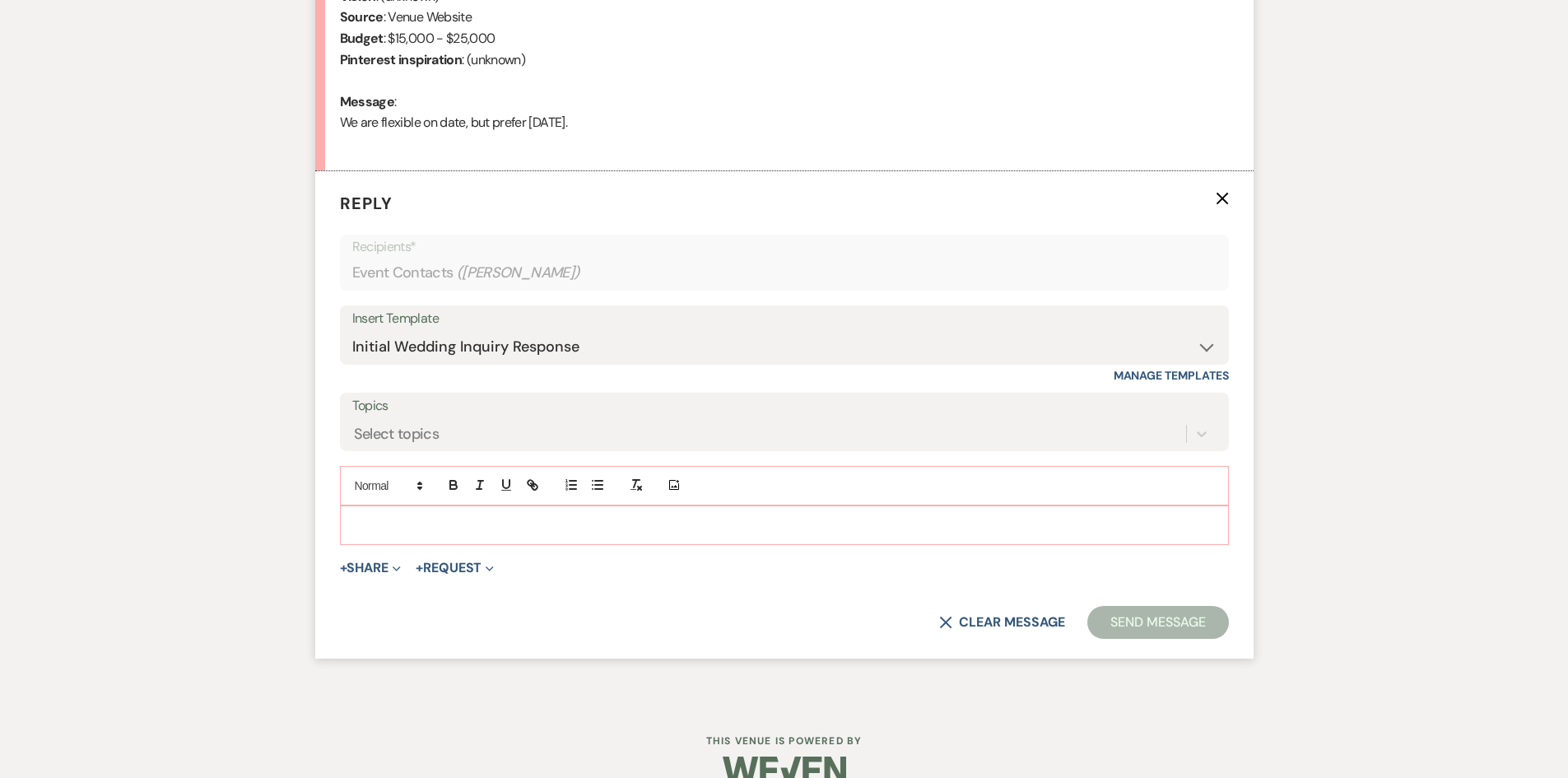
scroll to position [355, 0]
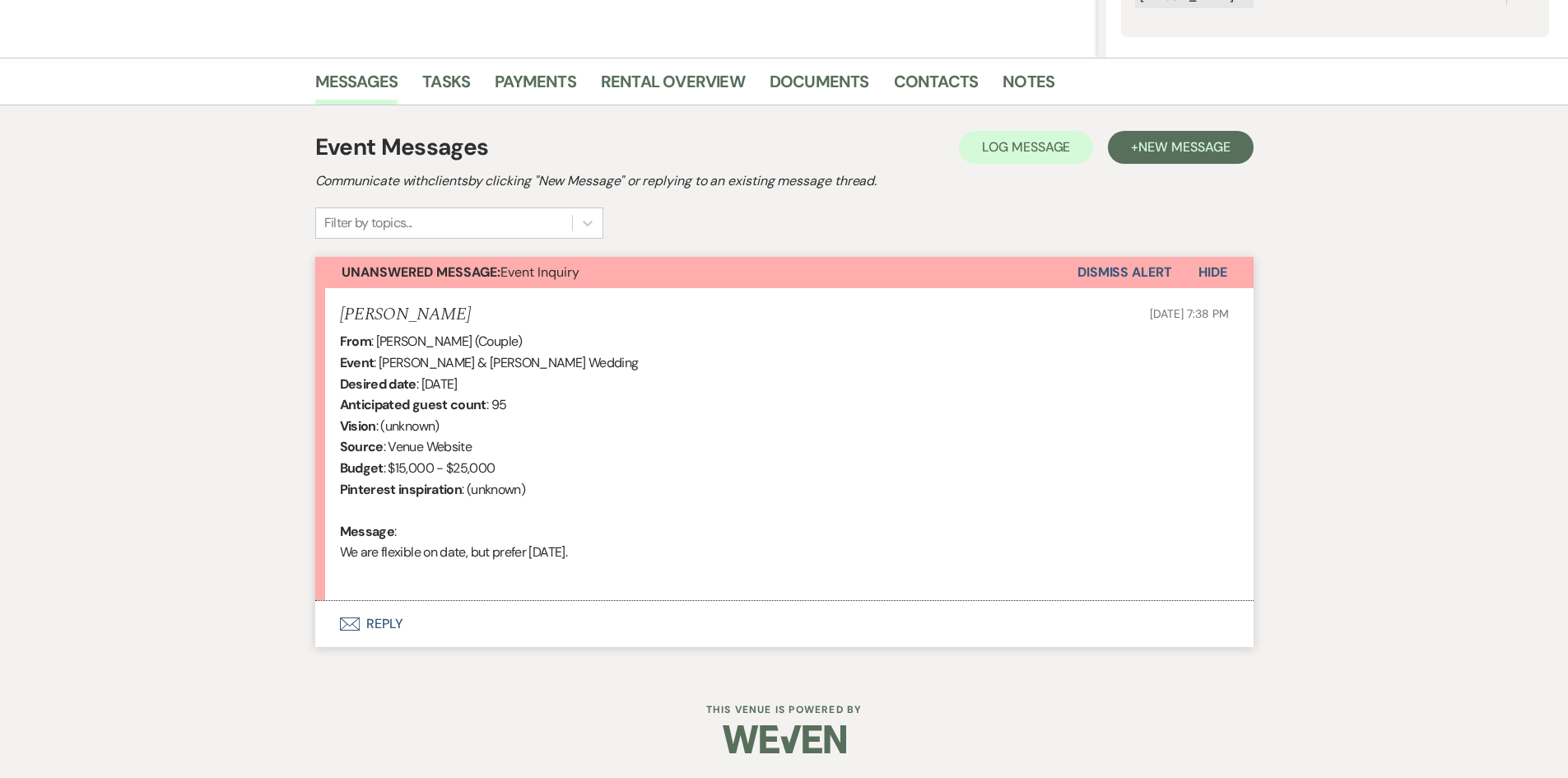
click at [381, 619] on button "Envelope Reply" at bounding box center [784, 623] width 938 height 46
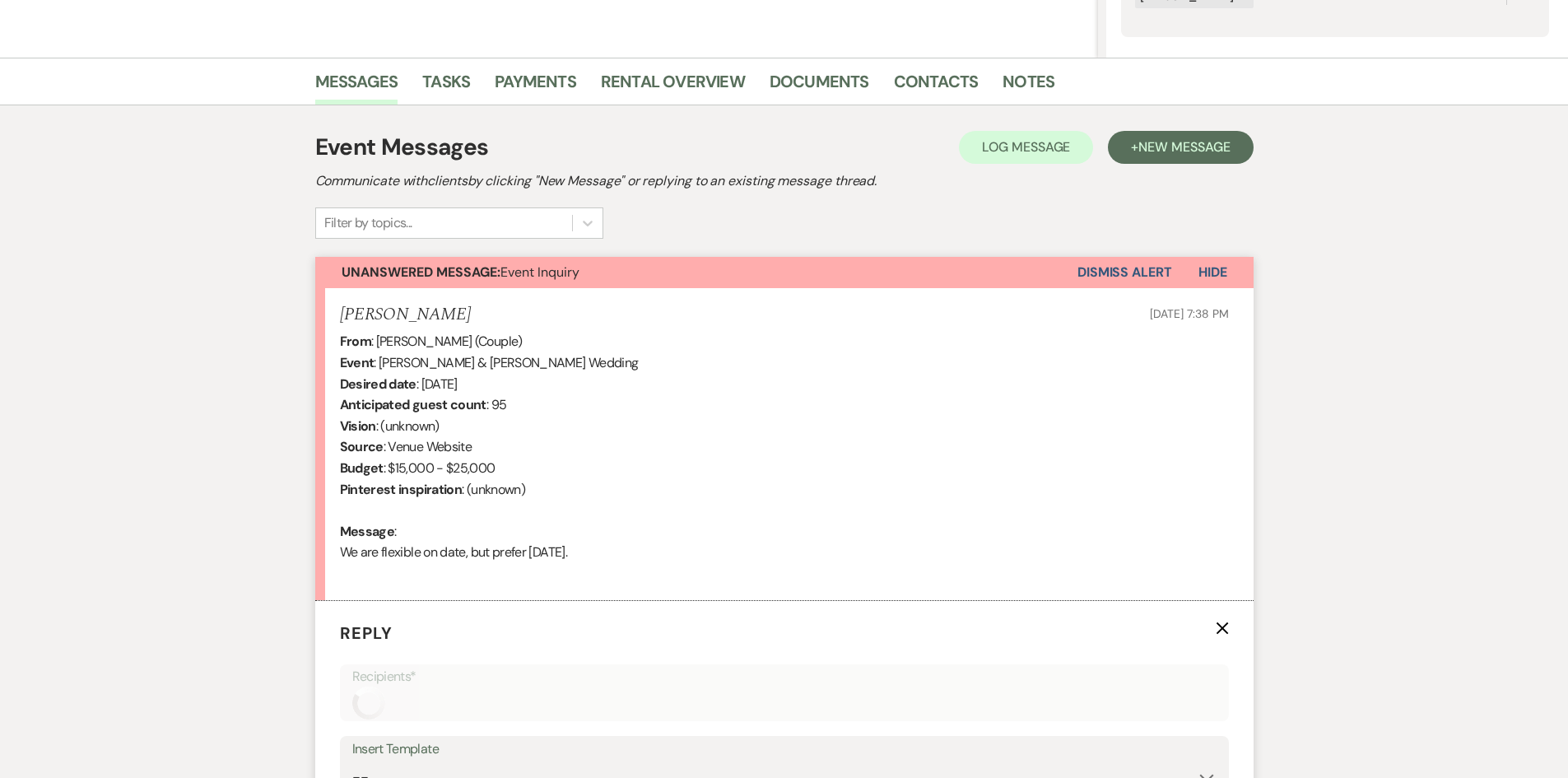
select select "3855"
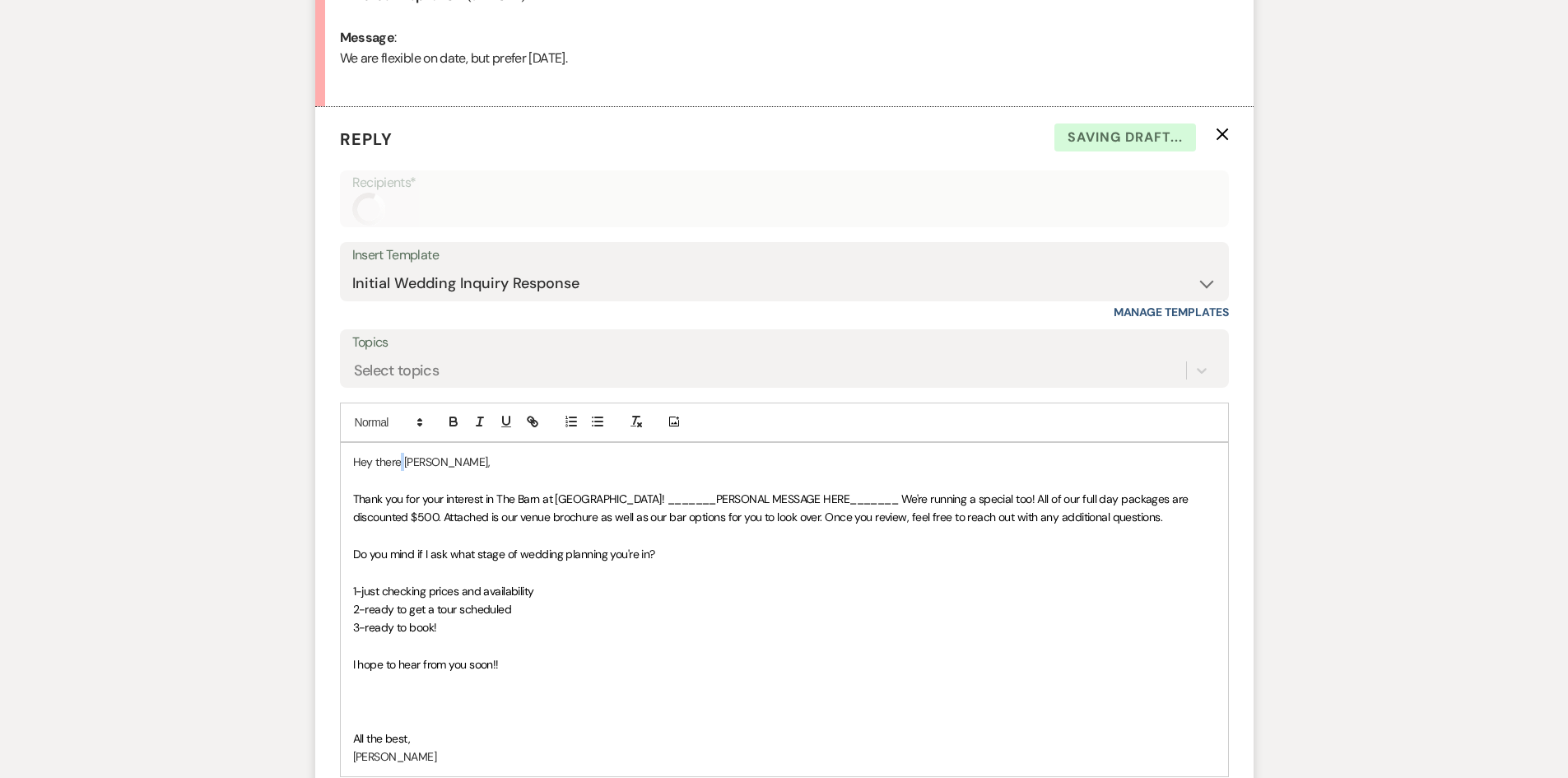
scroll to position [849, 0]
drag, startPoint x: 403, startPoint y: 460, endPoint x: 345, endPoint y: 459, distance: 58.0
click at [345, 459] on div "Hey there [PERSON_NAME], Thank you for your interest in The Barn at [GEOGRAPHIC…" at bounding box center [784, 609] width 887 height 333
drag, startPoint x: 438, startPoint y: 516, endPoint x: 637, endPoint y: 499, distance: 199.7
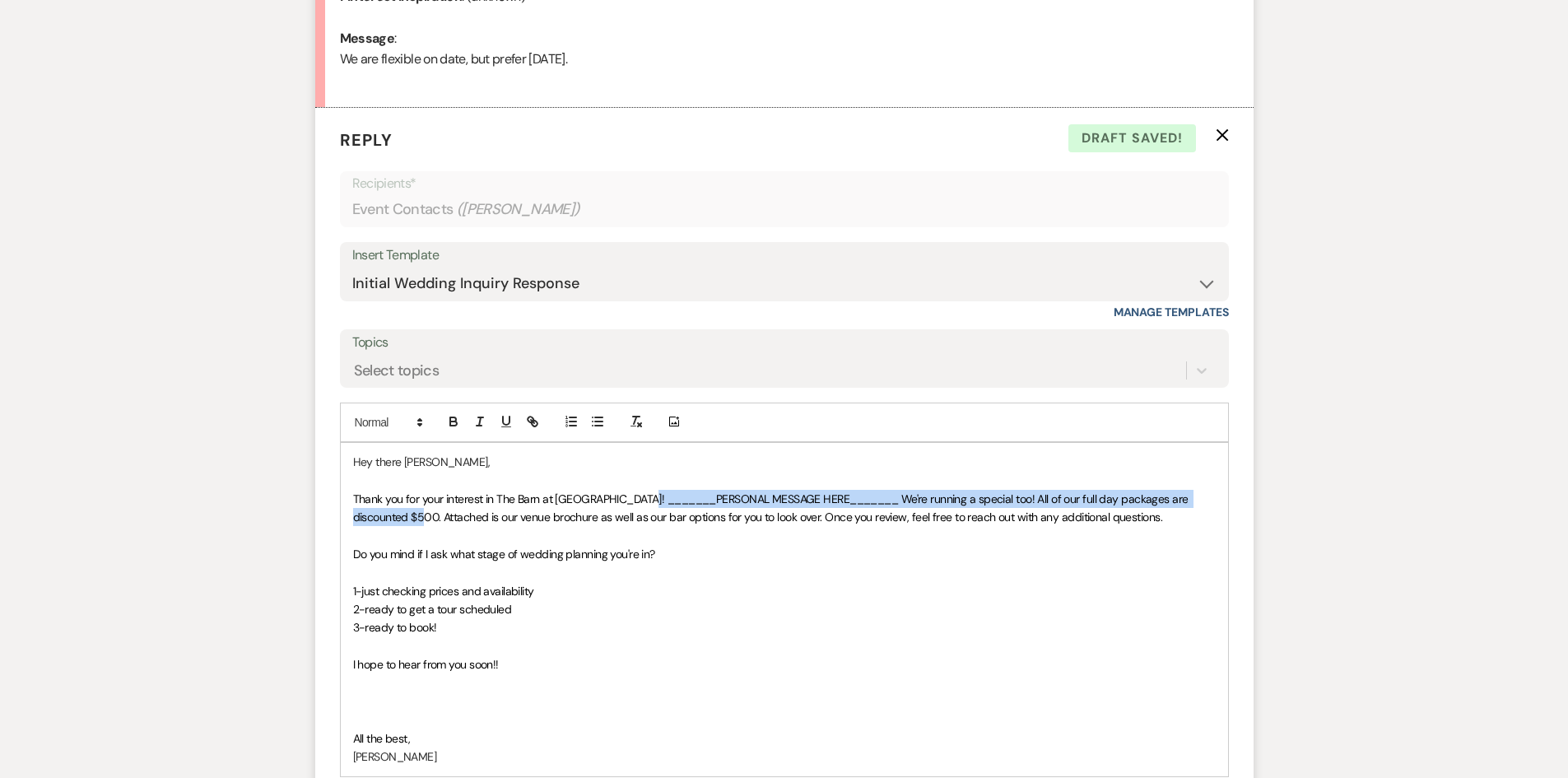
drag, startPoint x: 638, startPoint y: 497, endPoint x: 438, endPoint y: 518, distance: 201.1
click at [438, 518] on span "Thank you for your interest in The Barn at [GEOGRAPHIC_DATA]! _______PERSONAL M…" at bounding box center [771, 508] width 837 height 33
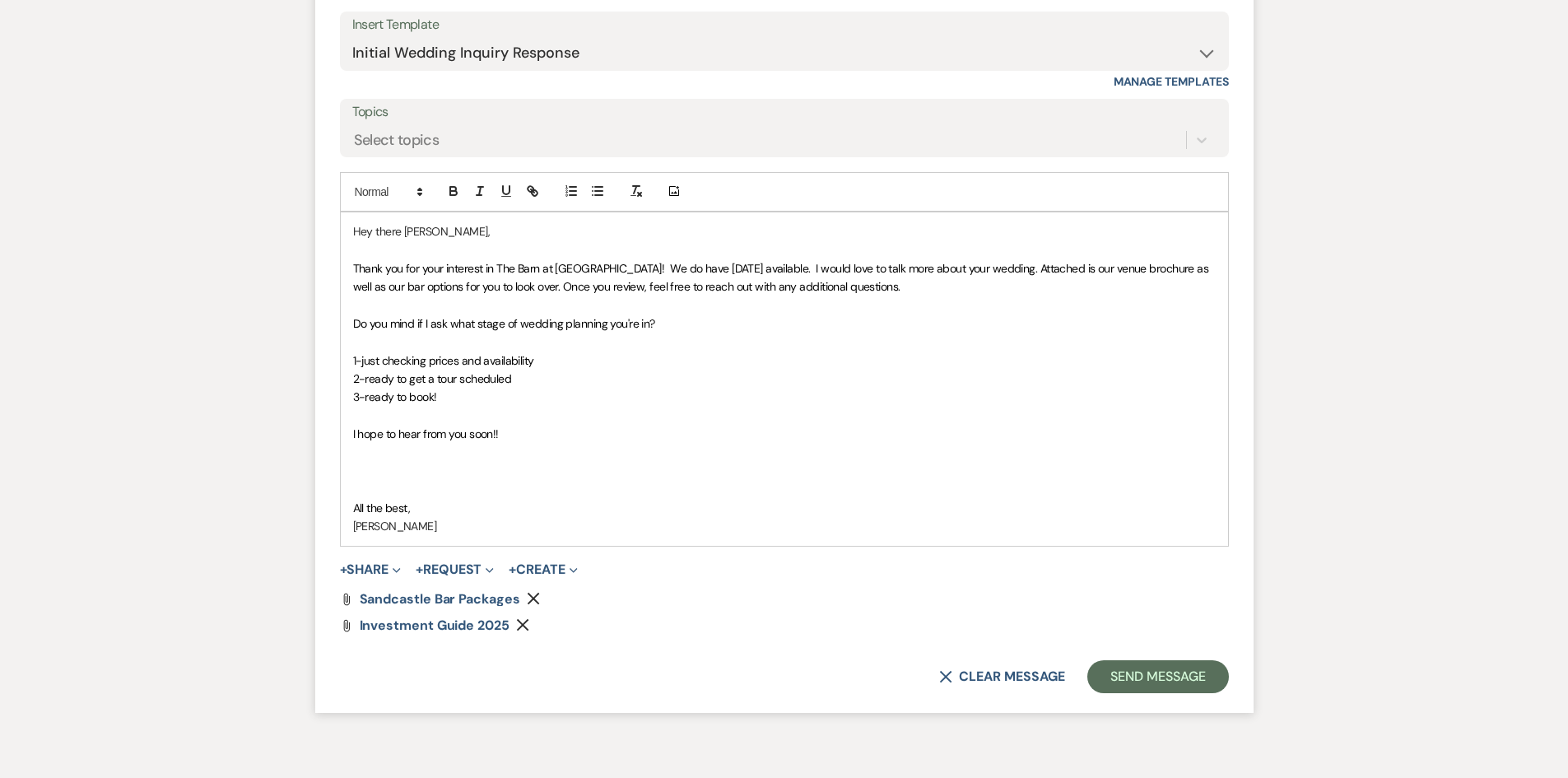
scroll to position [999, 0]
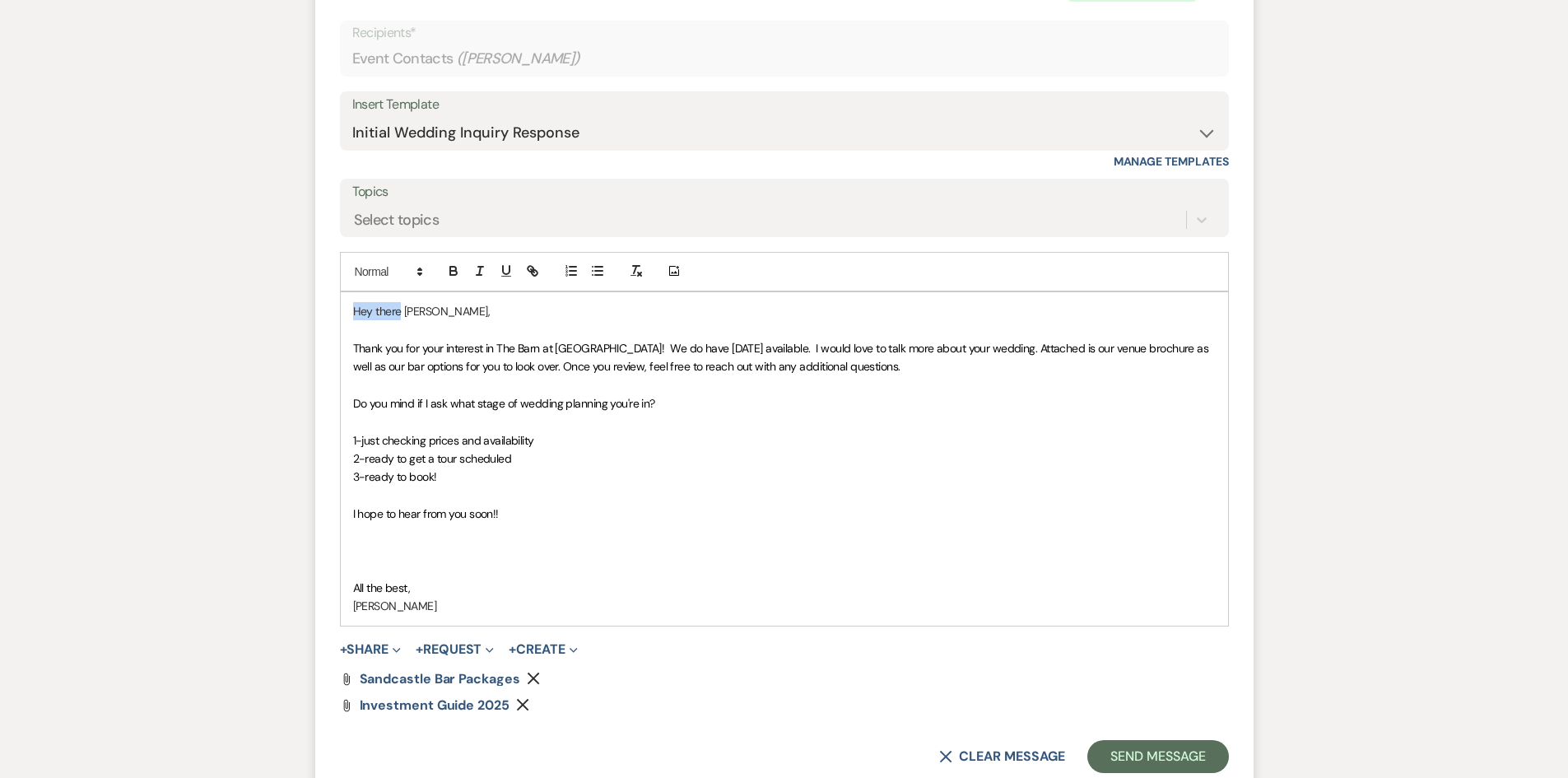
drag, startPoint x: 398, startPoint y: 311, endPoint x: 296, endPoint y: 311, distance: 102.0
click at [296, 311] on div "Messages Tasks Payments Rental Overview Documents Contacts Notes Event Messages…" at bounding box center [784, 126] width 1568 height 1423
click at [751, 404] on p "Do you mind if I ask what stage of wedding planning you're in?" at bounding box center [784, 403] width 862 height 18
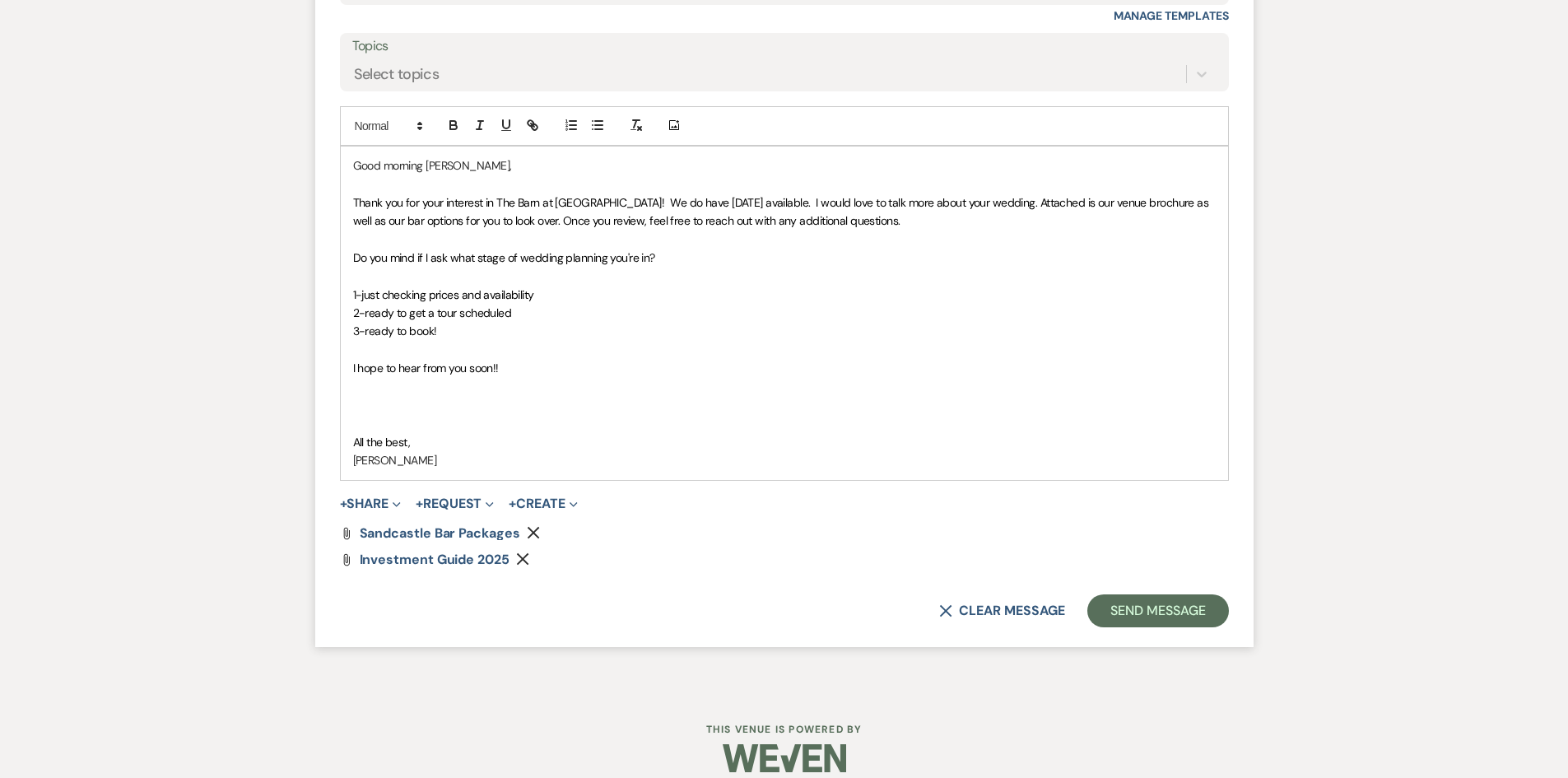
scroll to position [1164, 0]
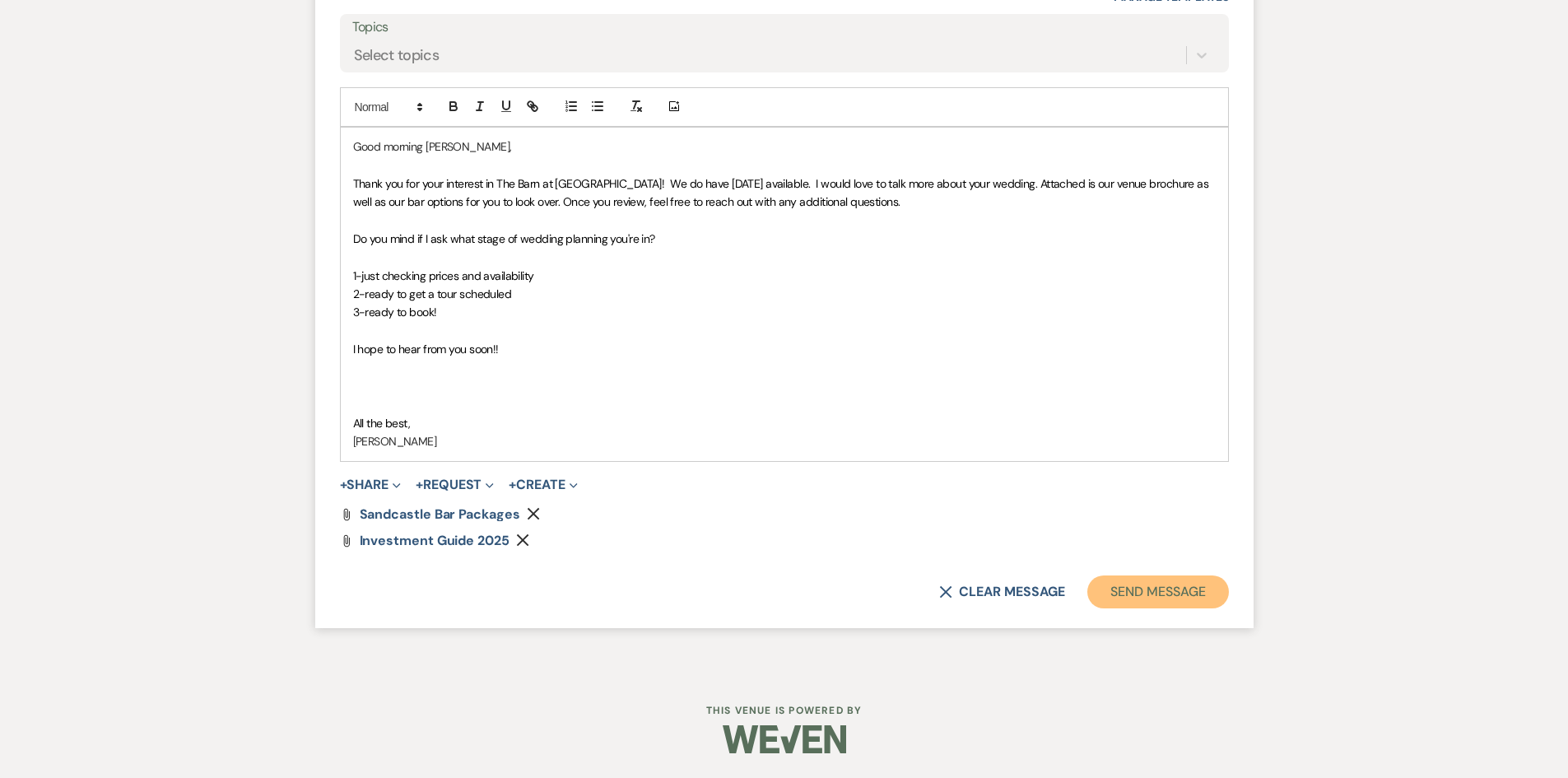
click at [1120, 580] on button "Send Message" at bounding box center [1157, 592] width 141 height 33
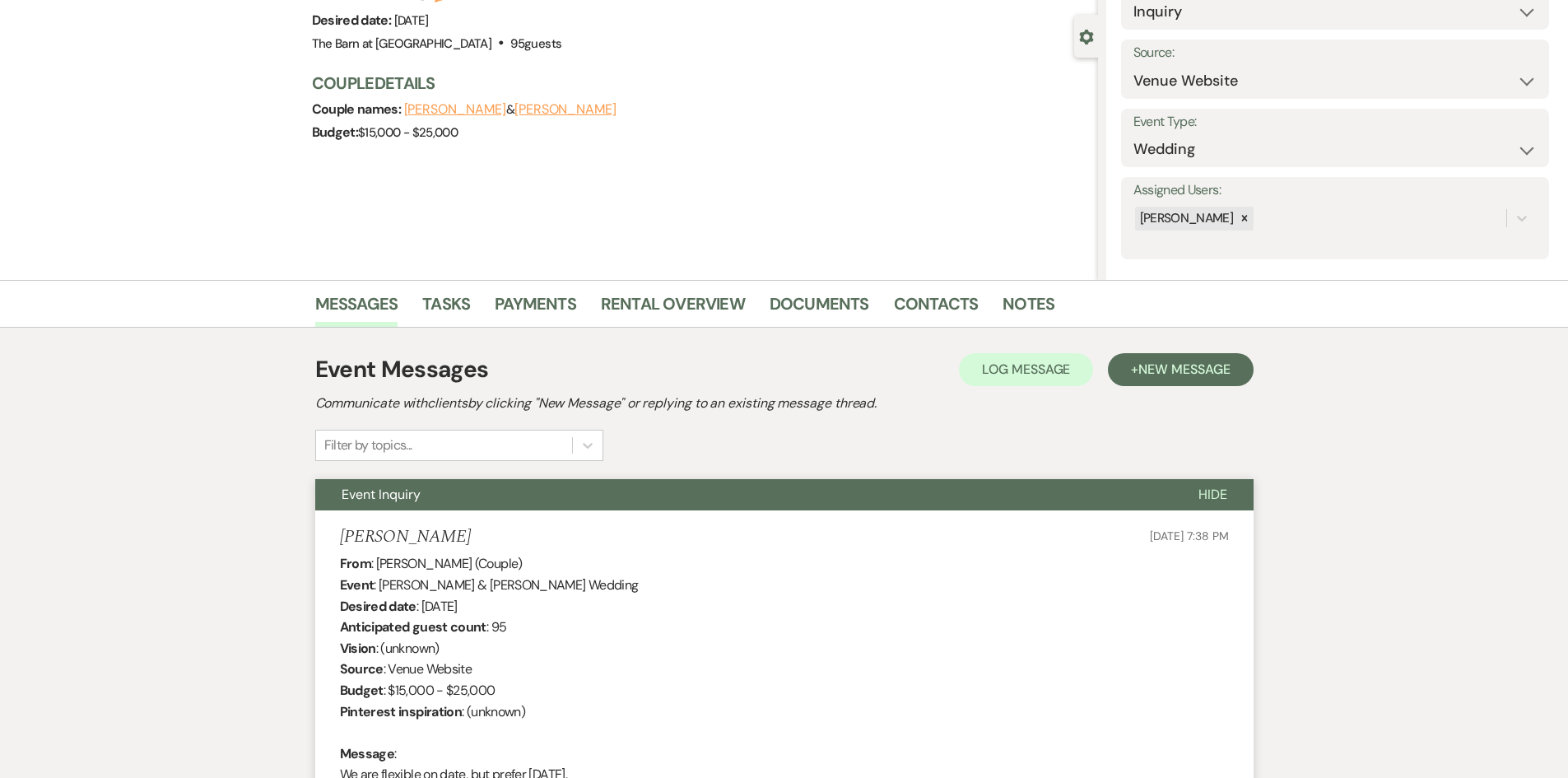
scroll to position [0, 0]
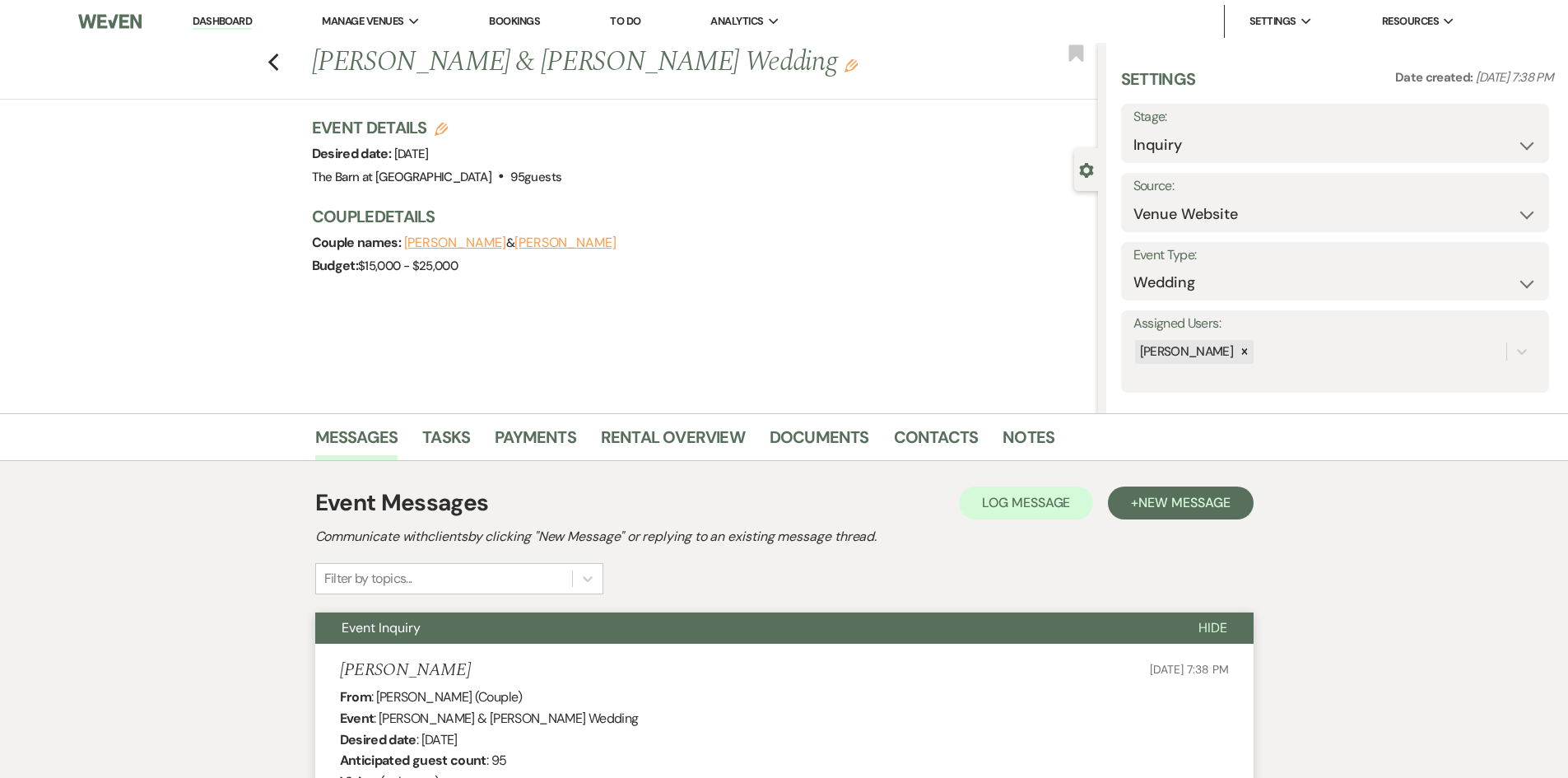
click at [241, 18] on link "Dashboard" at bounding box center [222, 22] width 60 height 16
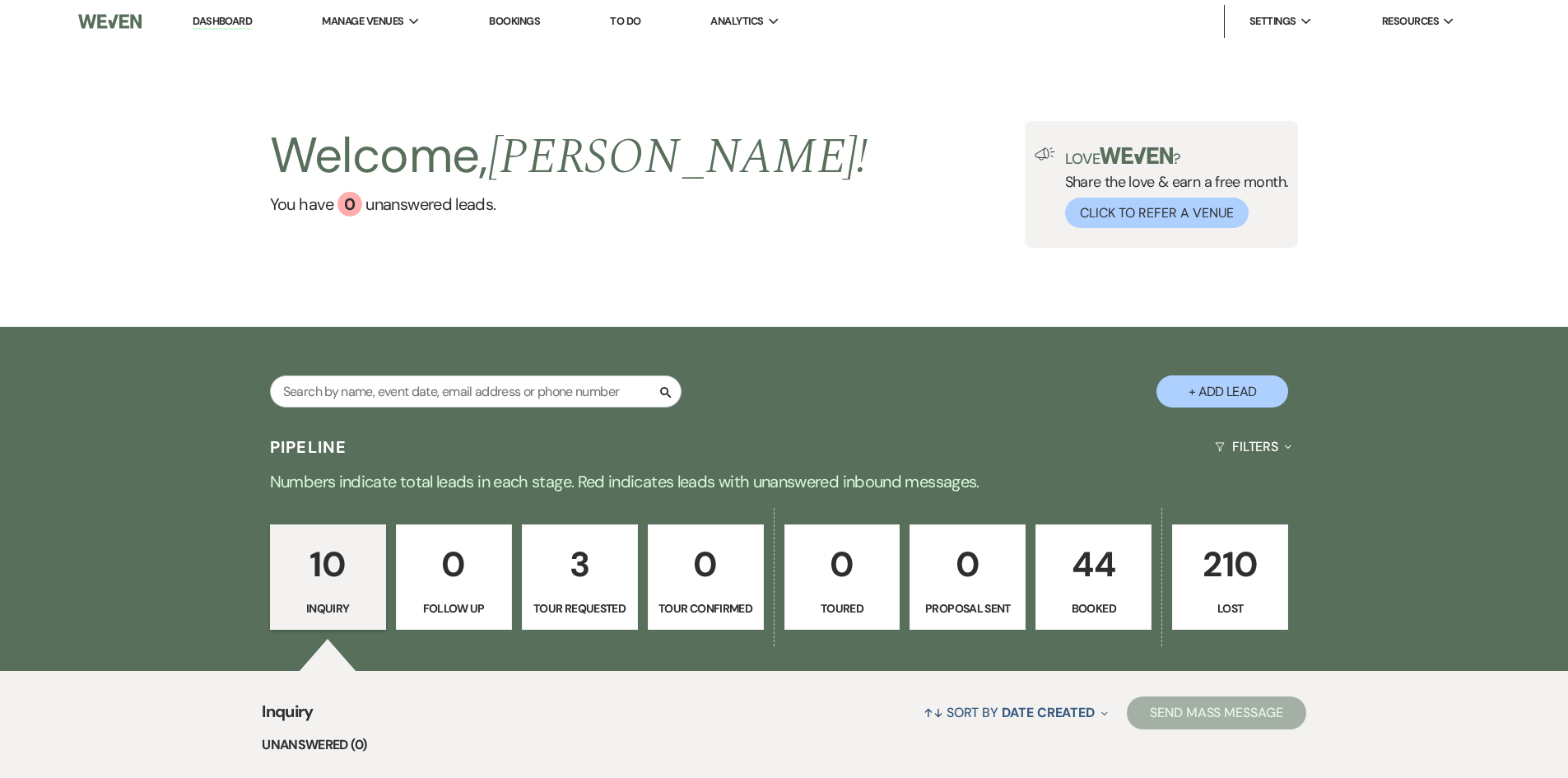
click at [1092, 573] on p "44" at bounding box center [1094, 564] width 95 height 55
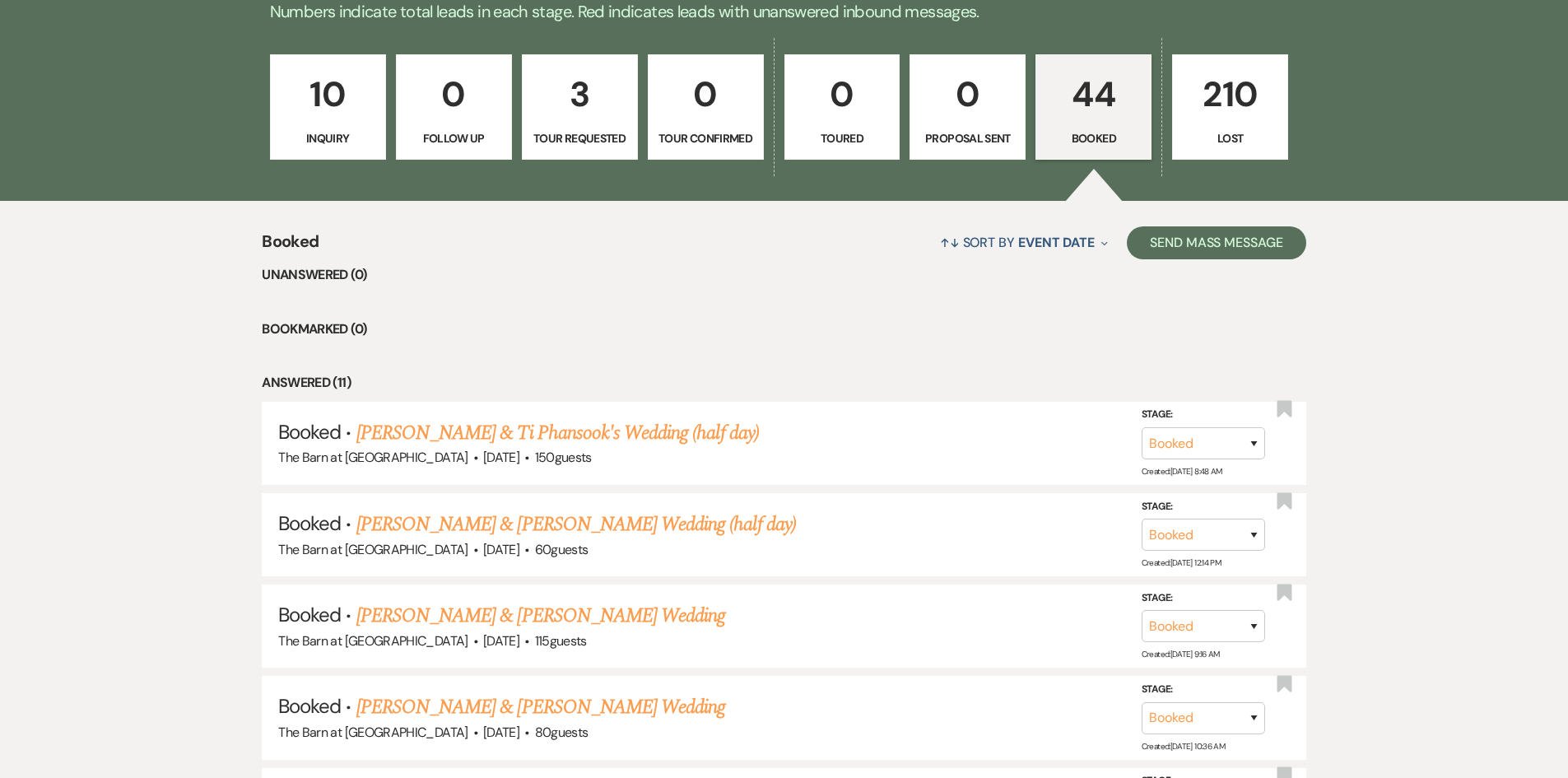
scroll to position [576, 0]
